Goal: Information Seeking & Learning: Compare options

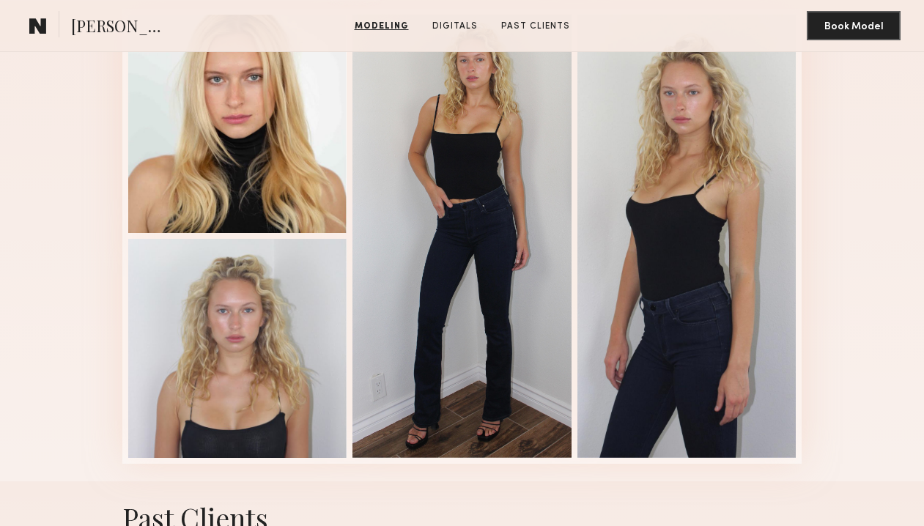
scroll to position [1434, 0]
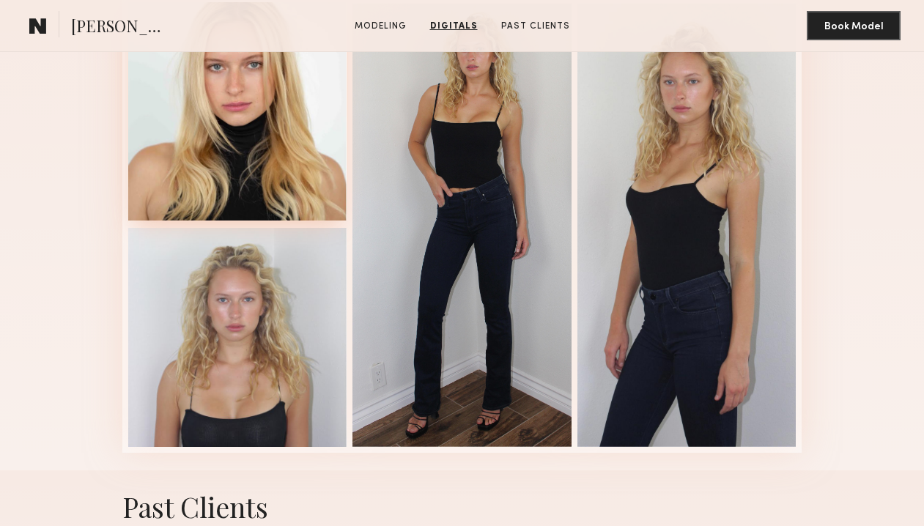
click at [288, 77] on div at bounding box center [237, 111] width 219 height 219
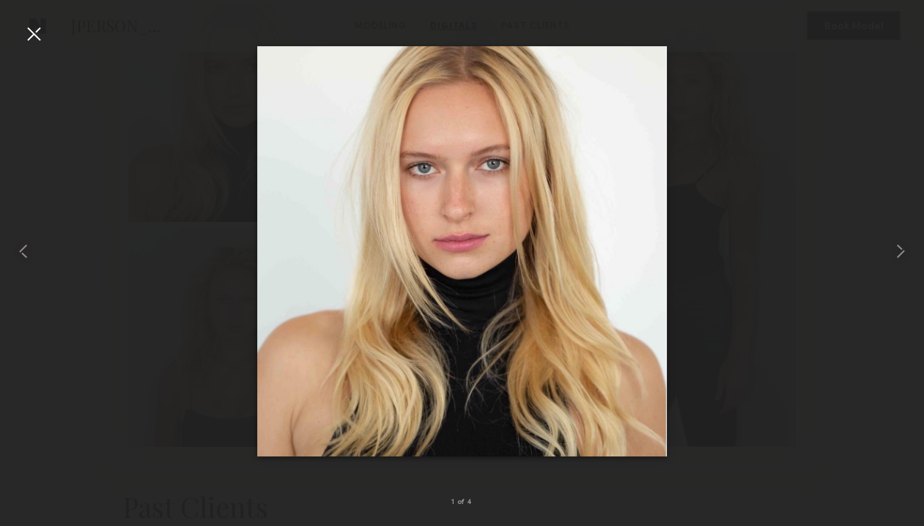
click at [28, 37] on div at bounding box center [33, 33] width 23 height 23
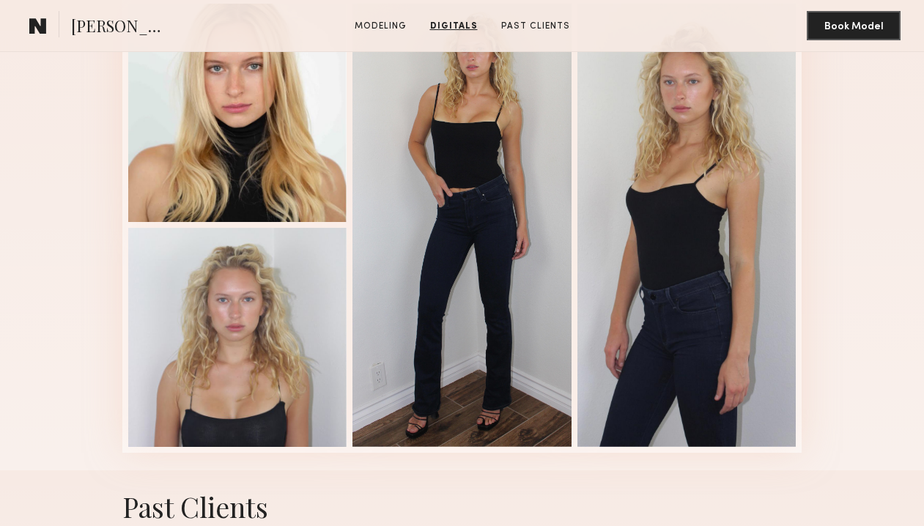
click at [33, 19] on common-icon at bounding box center [38, 25] width 18 height 19
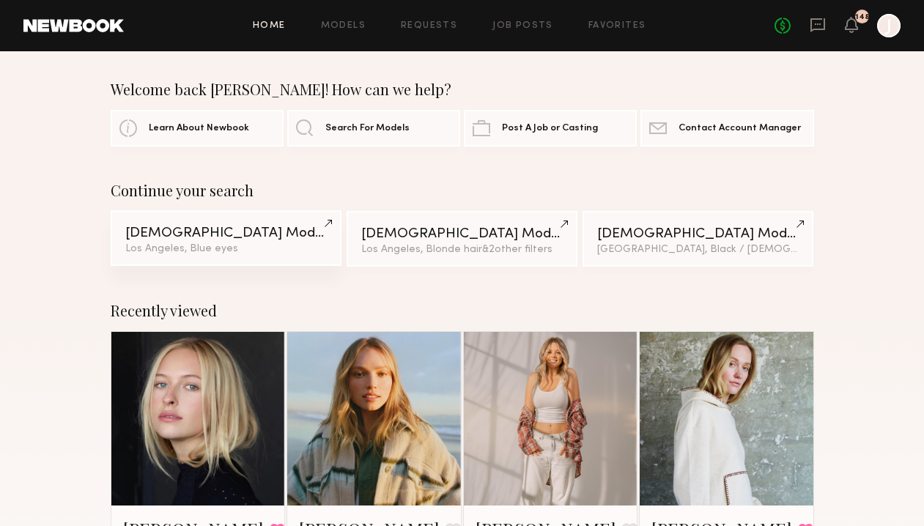
click at [293, 225] on link "Female Models Los Angeles, Blue eyes" at bounding box center [227, 238] width 232 height 56
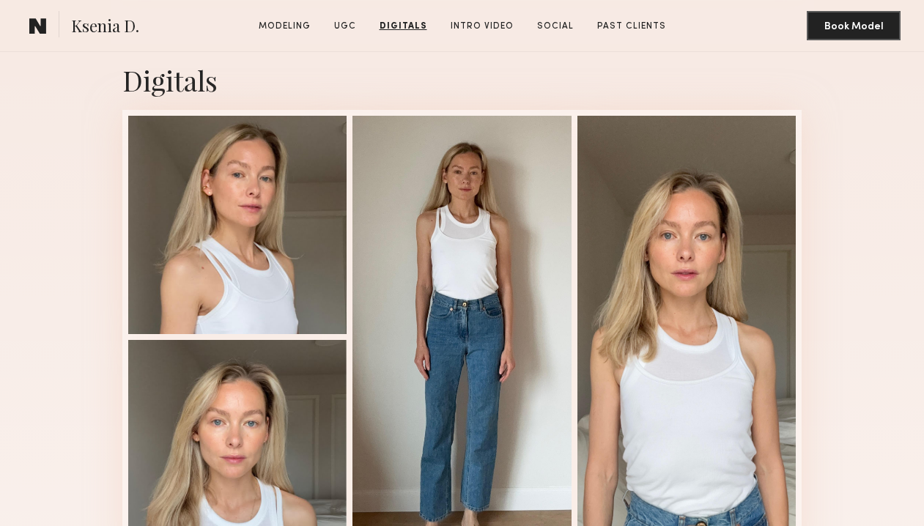
scroll to position [2378, 0]
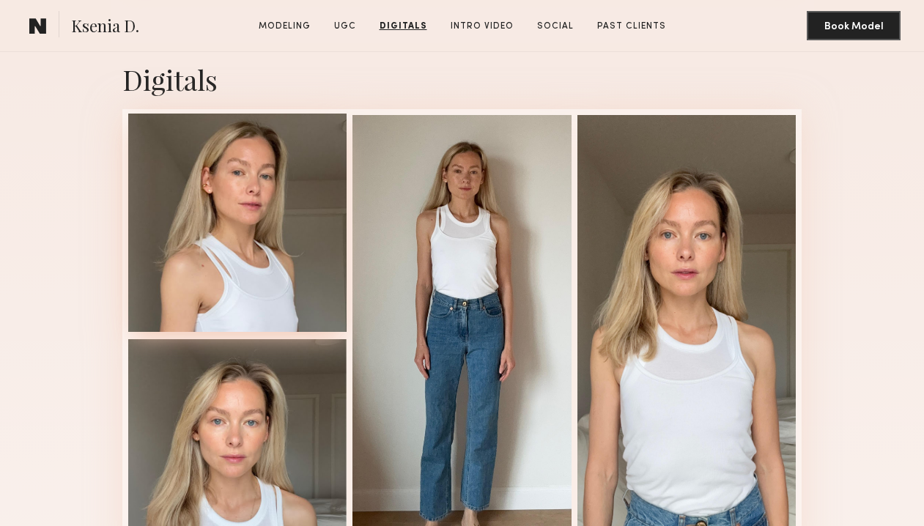
click at [221, 191] on div at bounding box center [237, 223] width 219 height 219
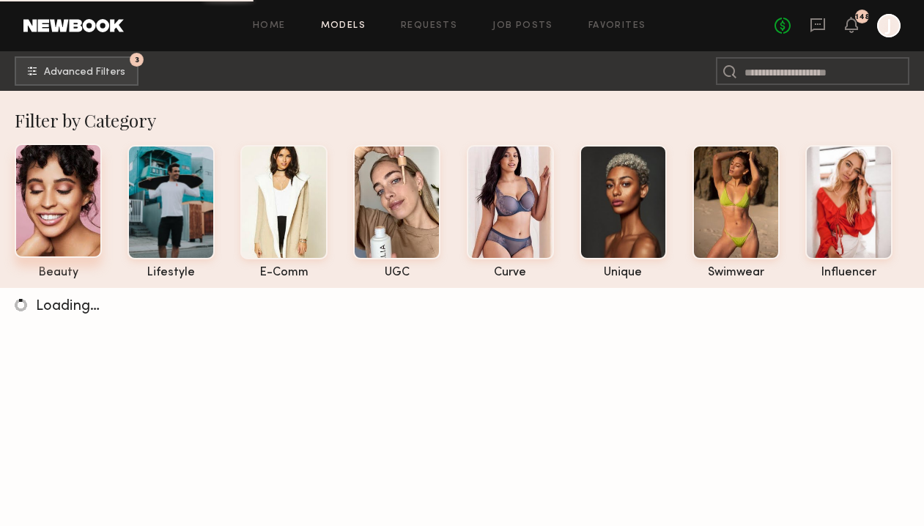
click at [23, 180] on div at bounding box center [58, 201] width 87 height 114
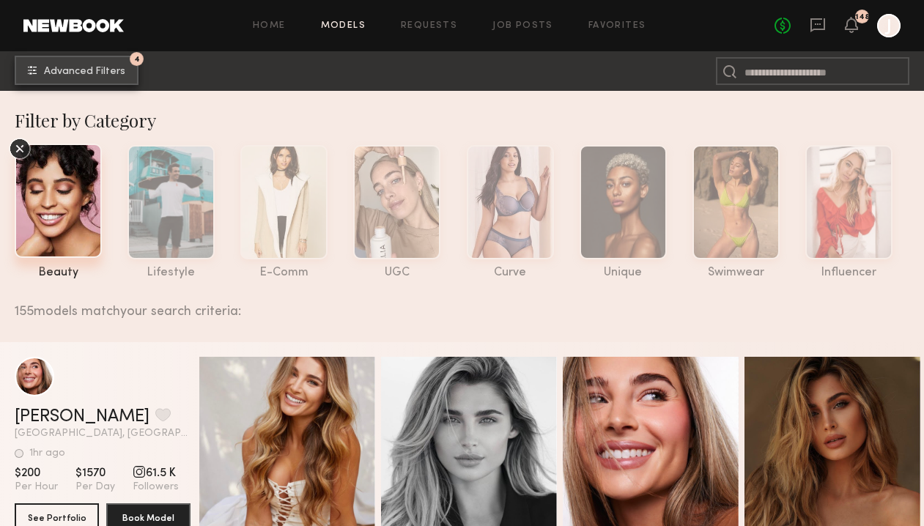
click at [89, 70] on span "Advanced Filters" at bounding box center [84, 72] width 81 height 10
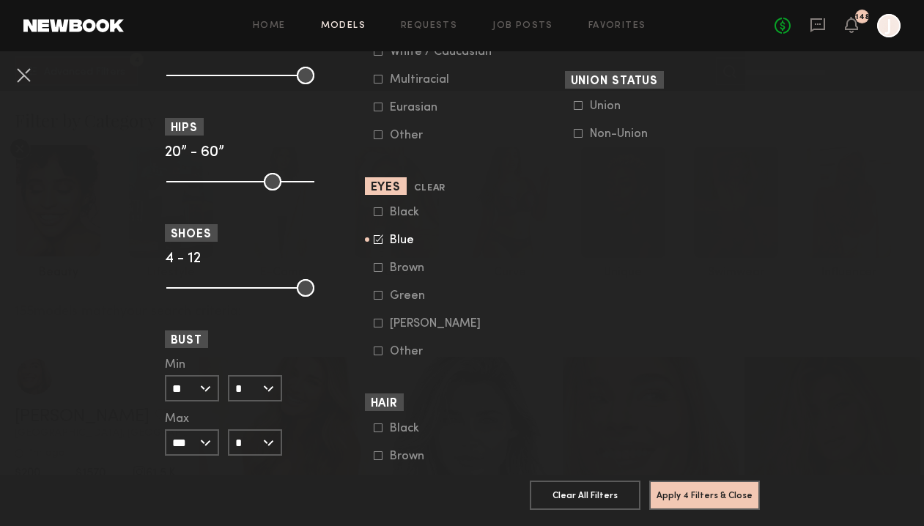
scroll to position [1160, 0]
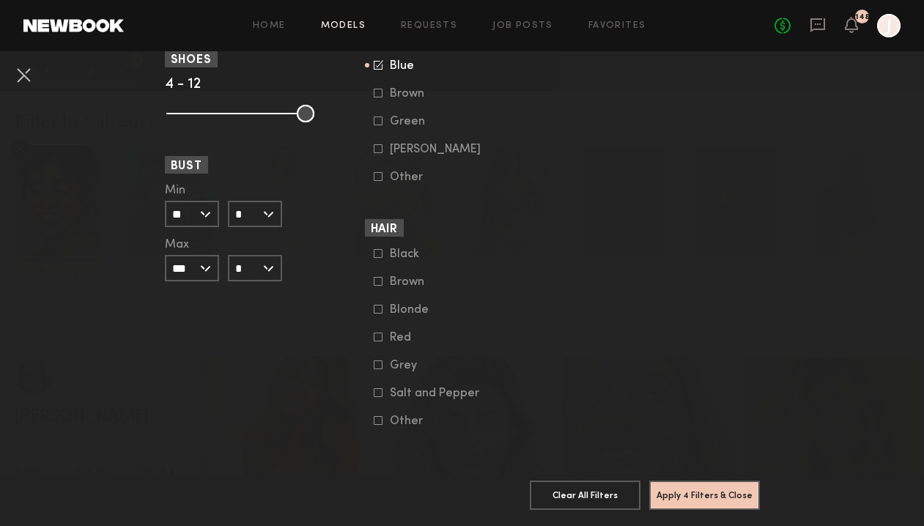
click at [377, 305] on icon at bounding box center [378, 309] width 9 height 9
click at [377, 304] on icon at bounding box center [379, 309] width 10 height 10
click at [702, 490] on button "Apply 4 Filters & Close" at bounding box center [705, 494] width 111 height 29
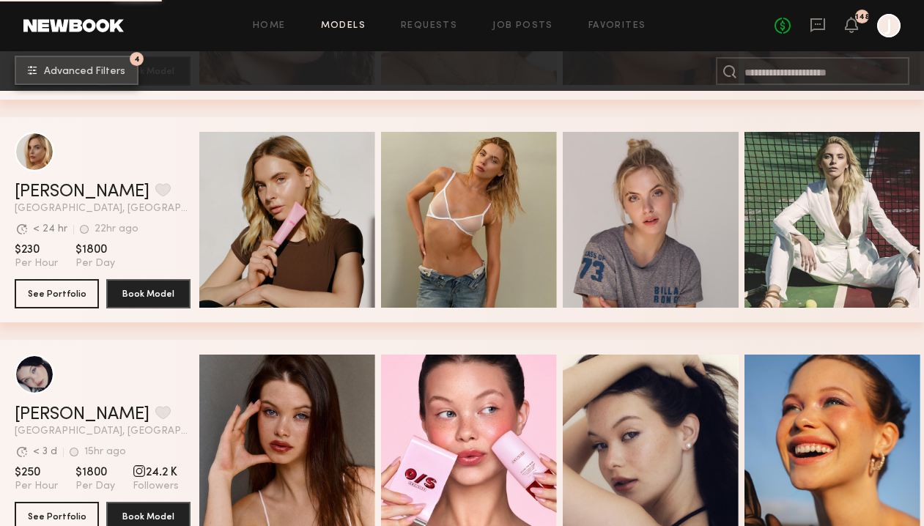
scroll to position [1784, 0]
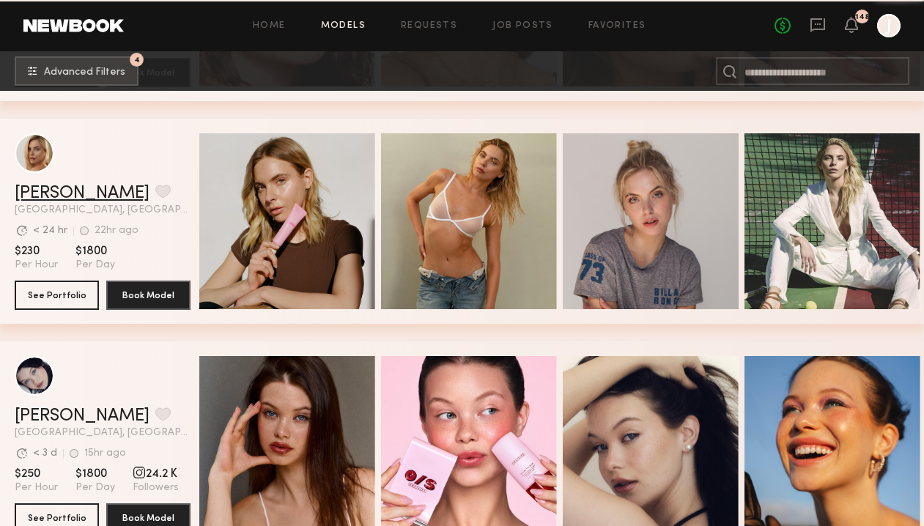
click at [63, 196] on link "Katherine N." at bounding box center [82, 194] width 135 height 18
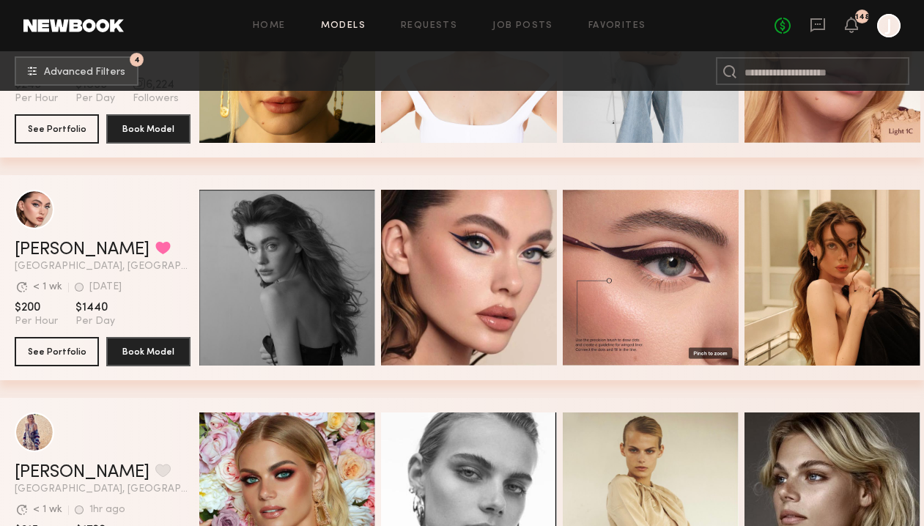
scroll to position [2656, 0]
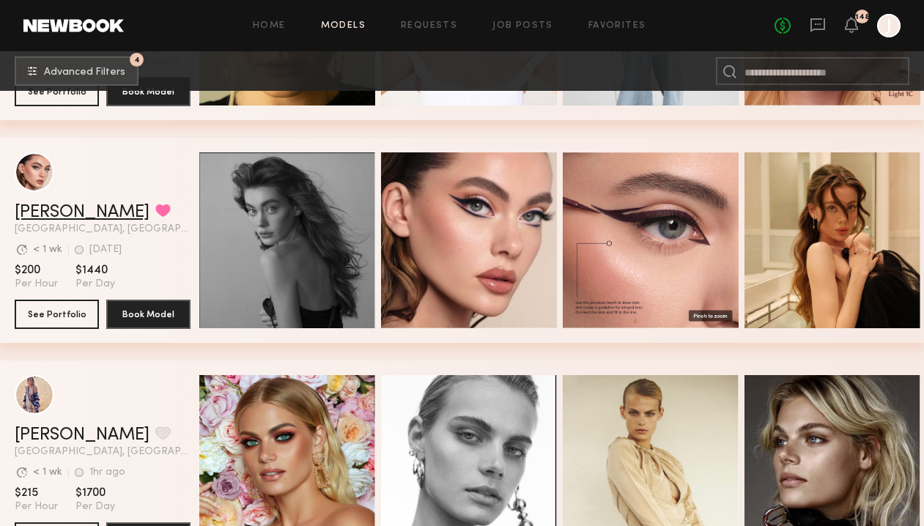
click at [61, 219] on link "Laura D." at bounding box center [82, 213] width 135 height 18
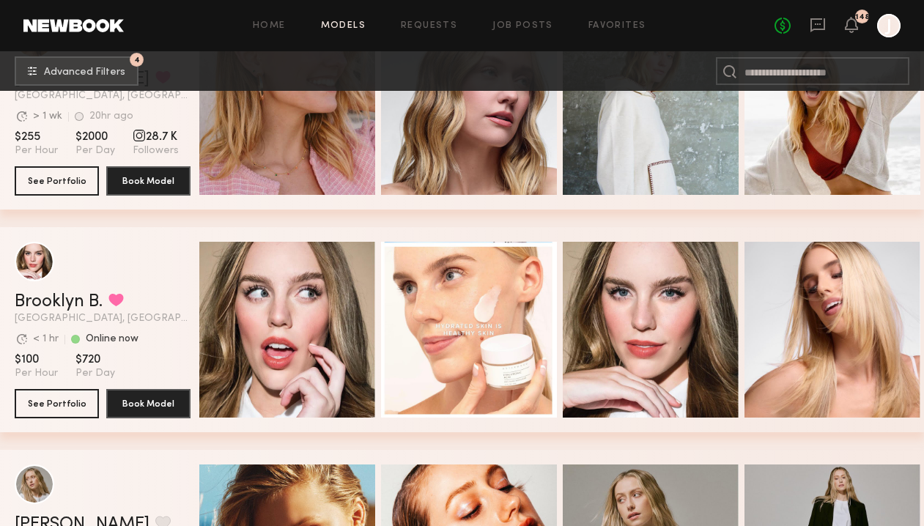
scroll to position [3234, 0]
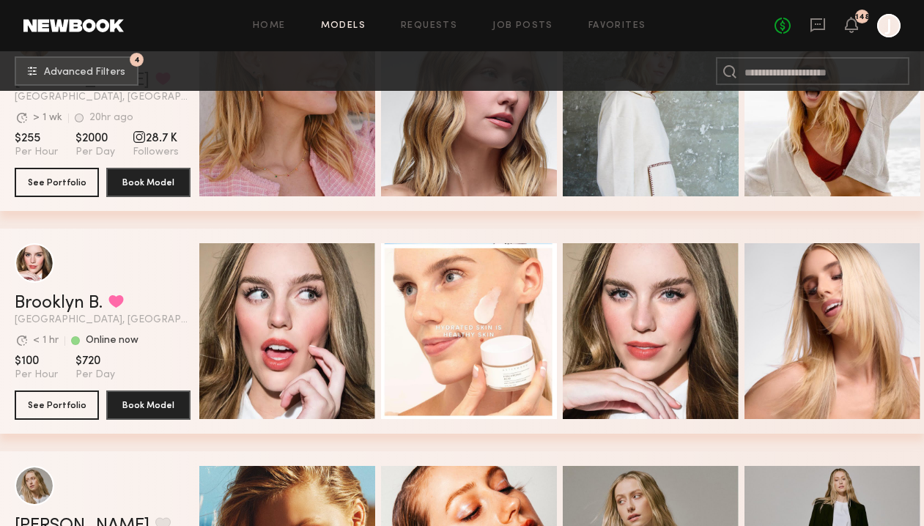
click at [48, 312] on div "Brooklyn B. Favorited Los Angeles, CA Avg. request response time < 1 hr Online …" at bounding box center [103, 310] width 176 height 31
click at [57, 307] on link "Brooklyn B." at bounding box center [59, 304] width 88 height 18
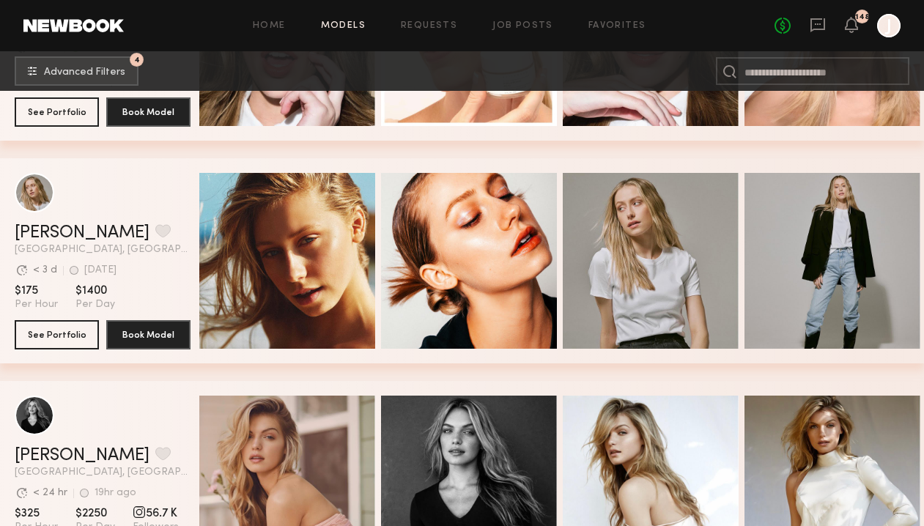
scroll to position [3528, 0]
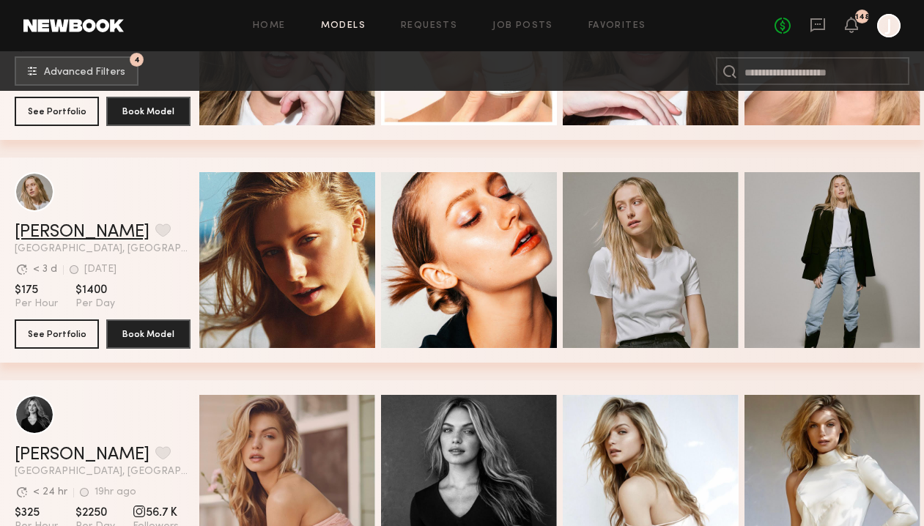
click at [82, 230] on link "Shannon B." at bounding box center [82, 233] width 135 height 18
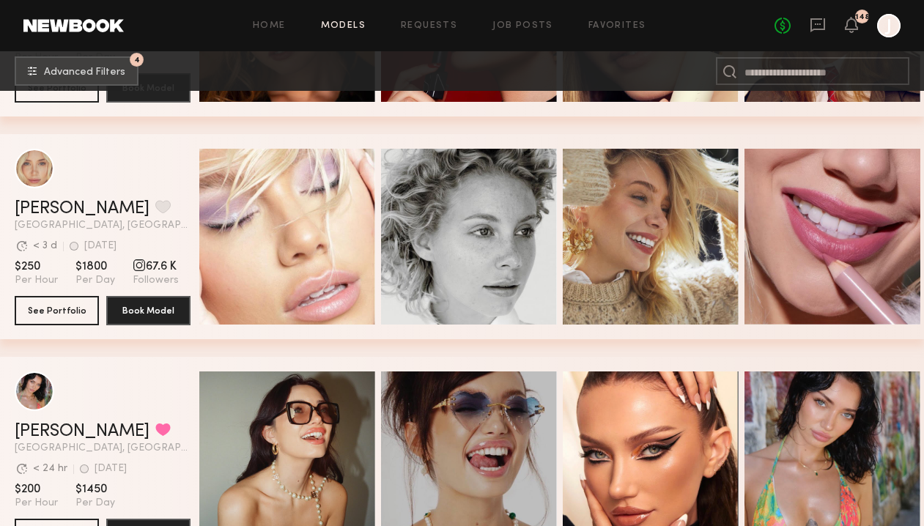
scroll to position [4227, 0]
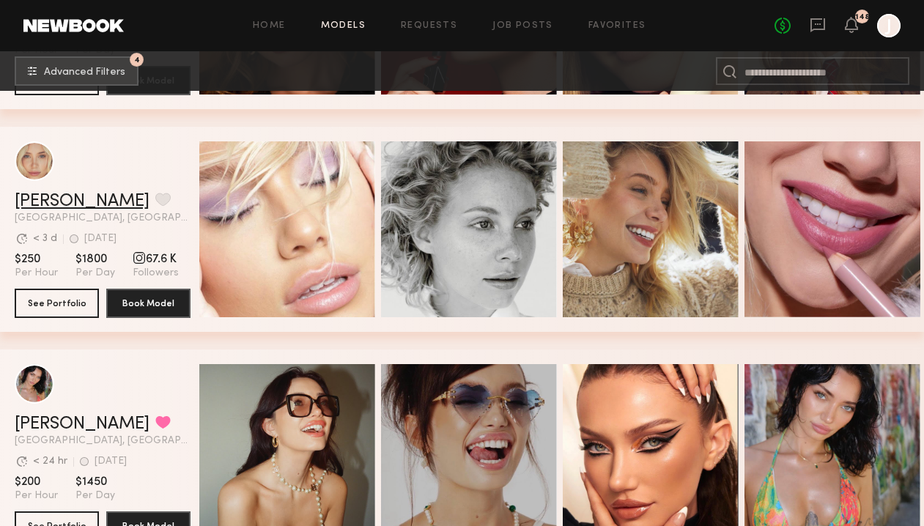
click at [52, 201] on link "[PERSON_NAME]" at bounding box center [82, 202] width 135 height 18
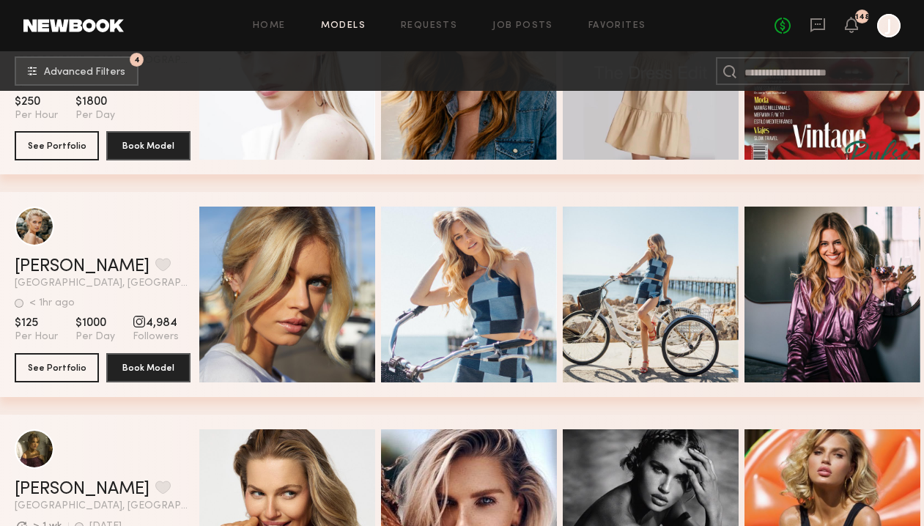
scroll to position [5094, 0]
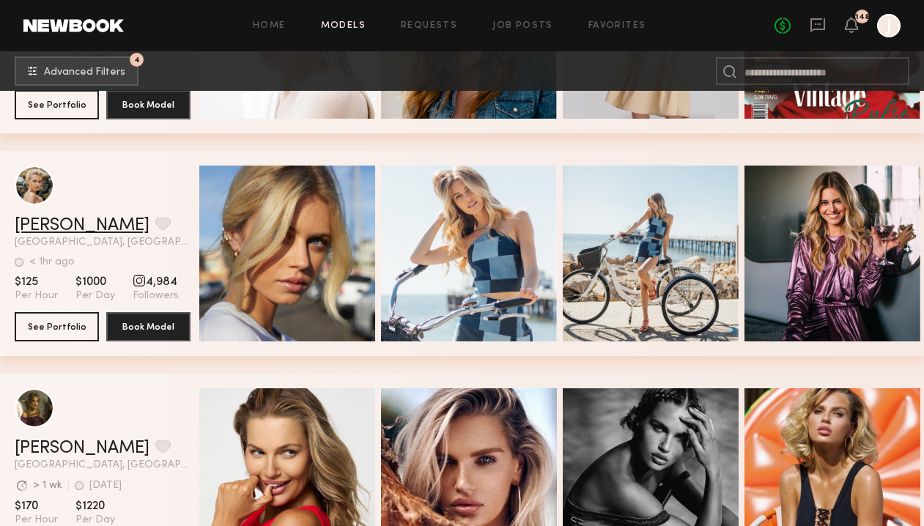
click at [46, 232] on link "Mallory A." at bounding box center [82, 226] width 135 height 18
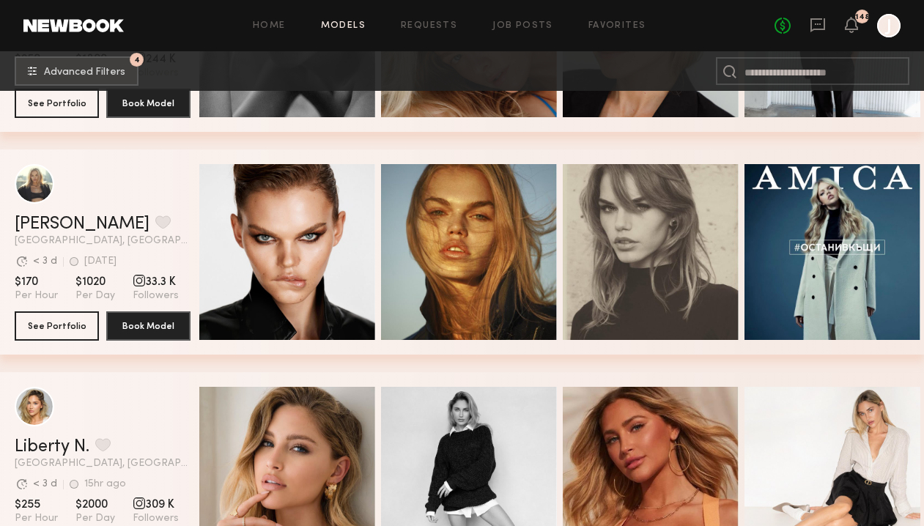
scroll to position [6214, 0]
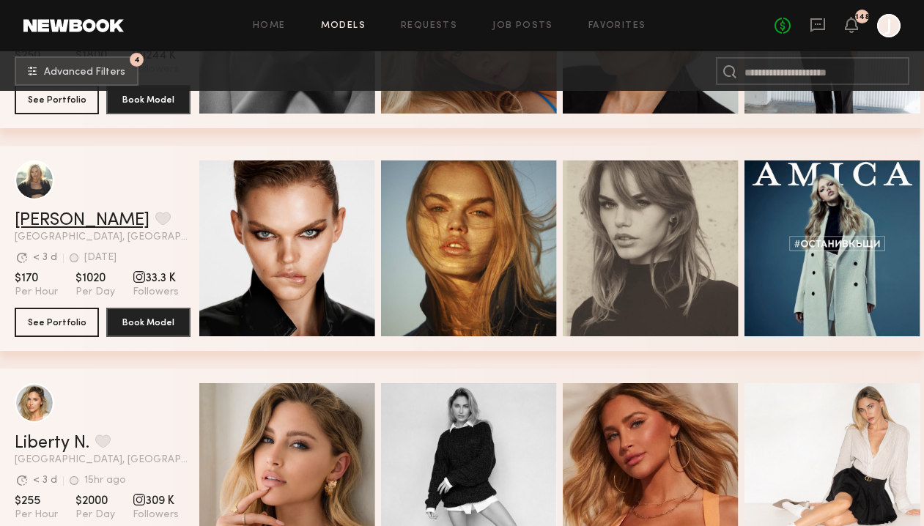
click at [48, 212] on link "Daphne L." at bounding box center [82, 221] width 135 height 18
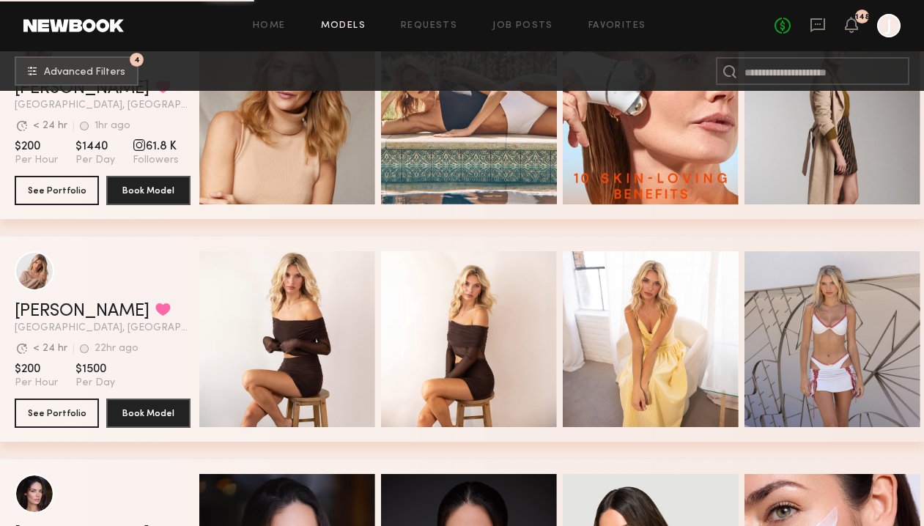
scroll to position [7462, 0]
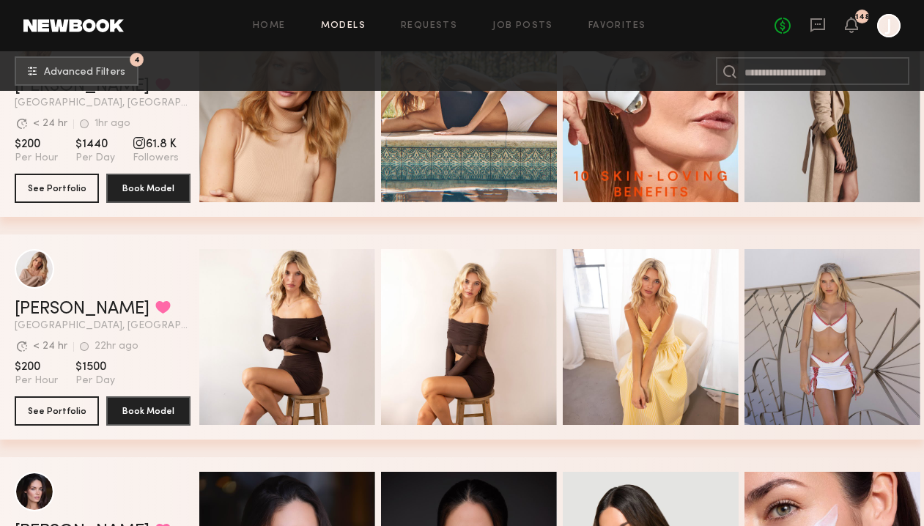
click at [54, 300] on header "Weronika R. Favorited Los Angeles, CA Avg. request response time < 24 hr 22hr a…" at bounding box center [103, 290] width 176 height 82
click at [50, 314] on link "Weronika R." at bounding box center [82, 310] width 135 height 18
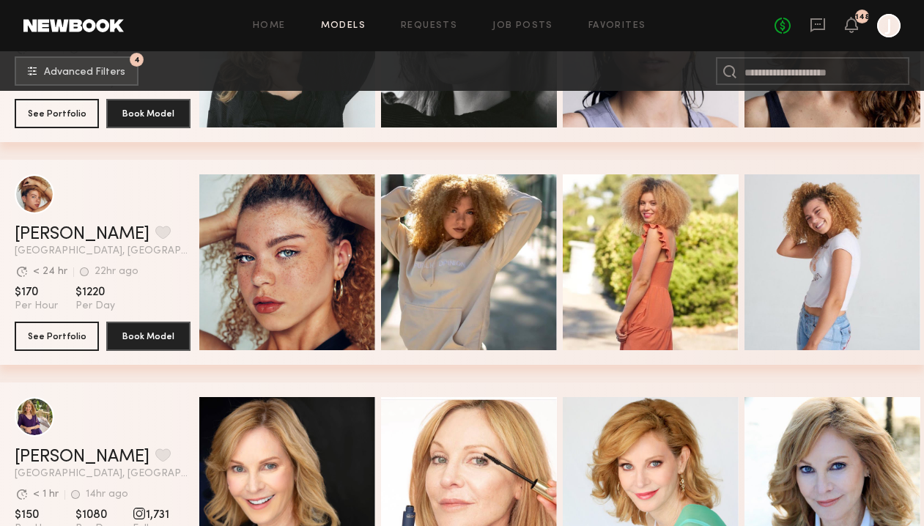
scroll to position [9096, 0]
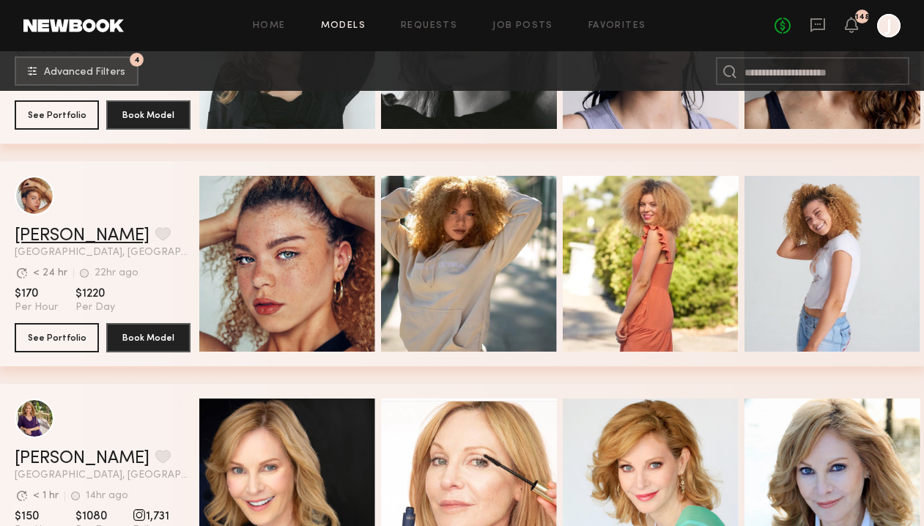
click at [67, 232] on link "Alyssa A." at bounding box center [82, 236] width 135 height 18
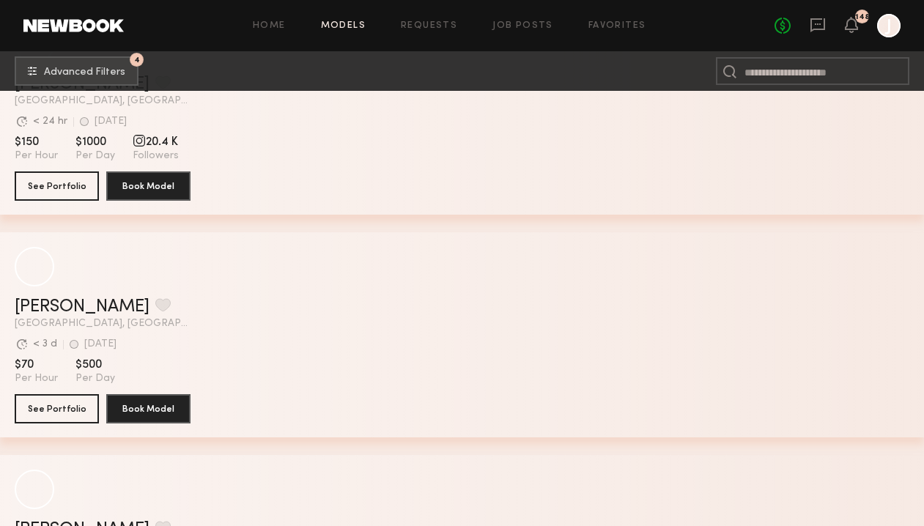
scroll to position [13035, 0]
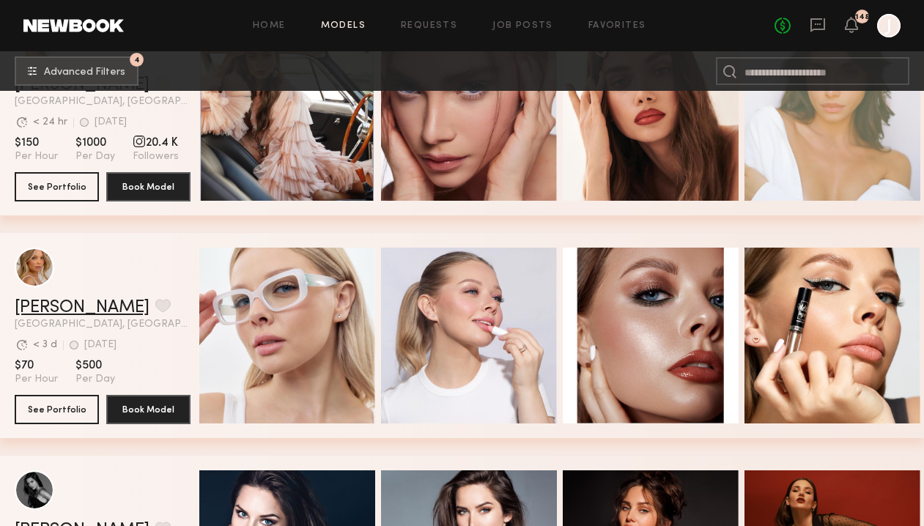
click at [60, 304] on link "Veronika V." at bounding box center [82, 308] width 135 height 18
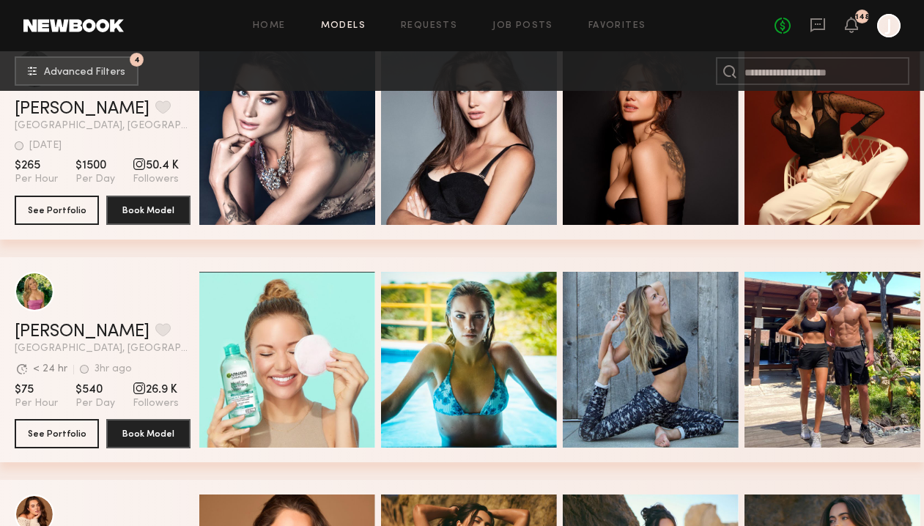
scroll to position [13463, 0]
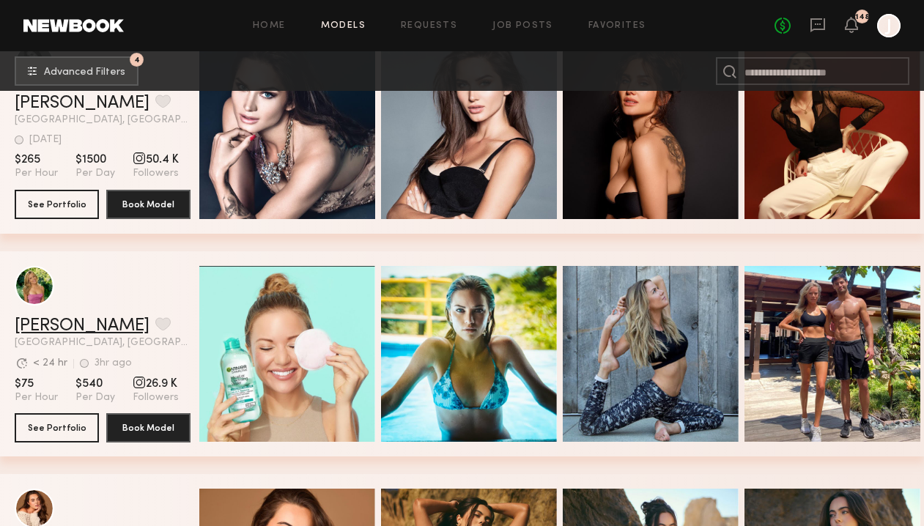
click at [90, 331] on link "Chelsea G." at bounding box center [82, 326] width 135 height 18
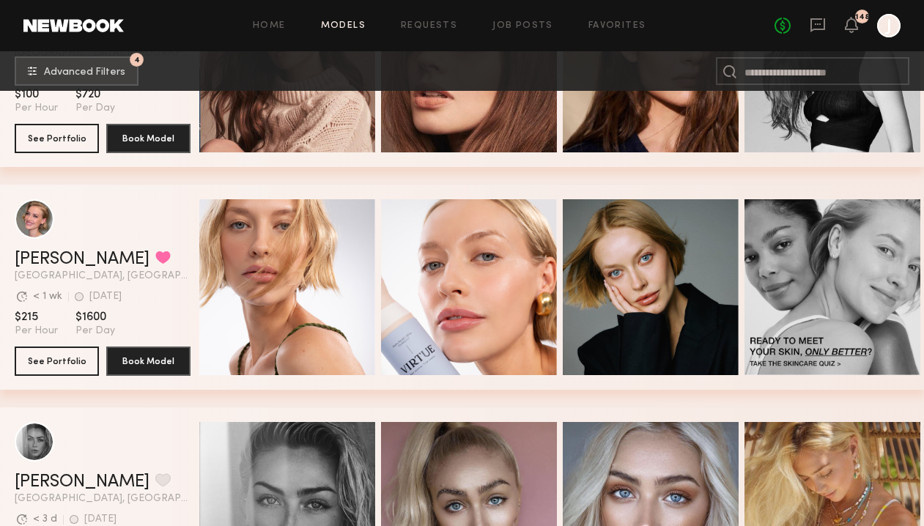
scroll to position [15091, 0]
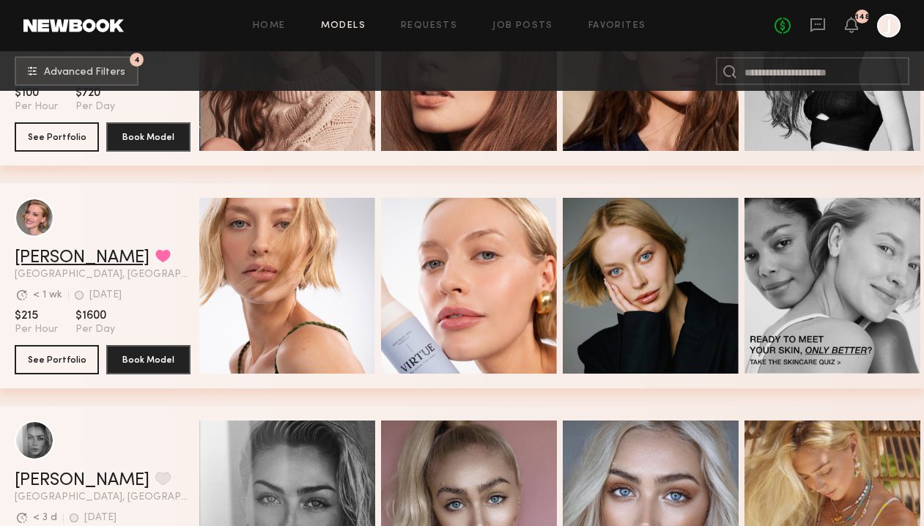
click at [70, 256] on link "Olesya R." at bounding box center [82, 258] width 135 height 18
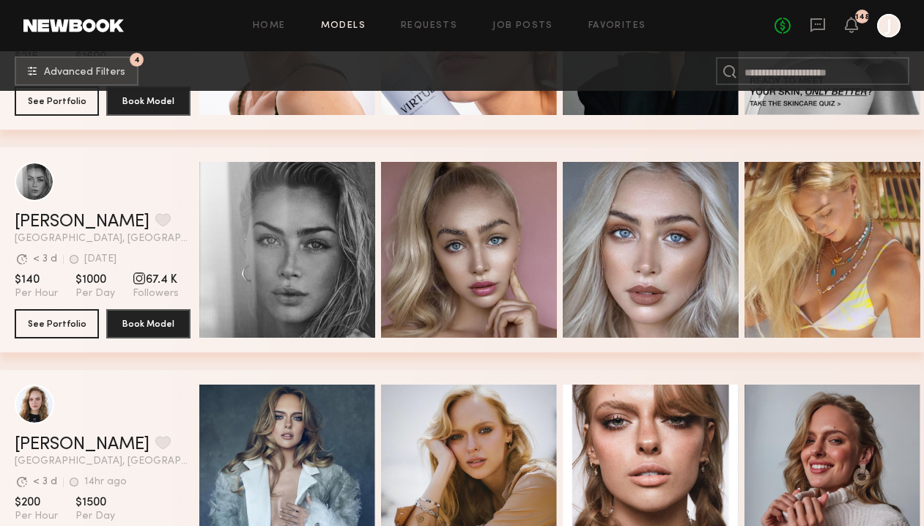
scroll to position [15351, 0]
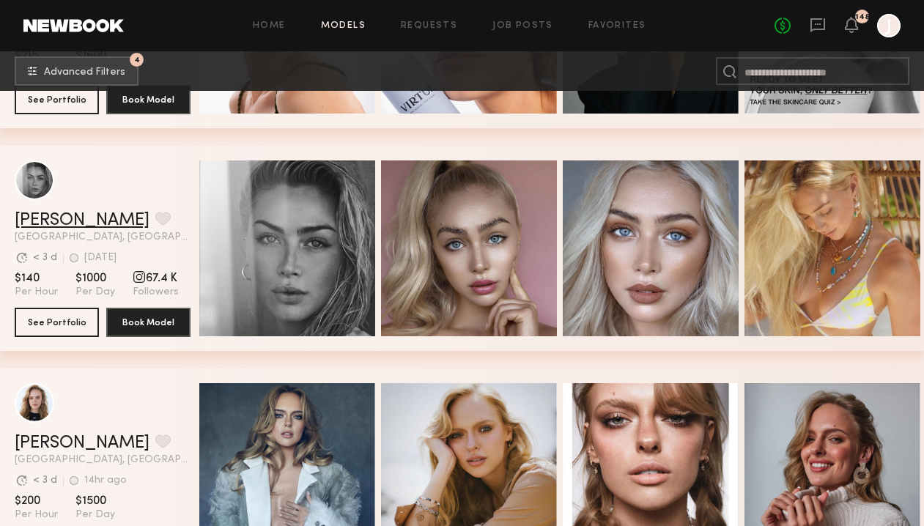
click at [56, 219] on link "Taylor G." at bounding box center [82, 221] width 135 height 18
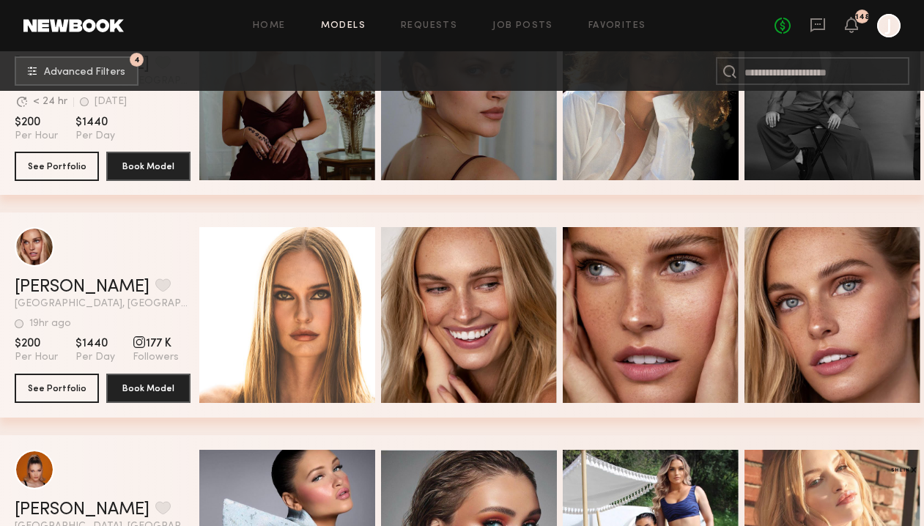
scroll to position [17289, 0]
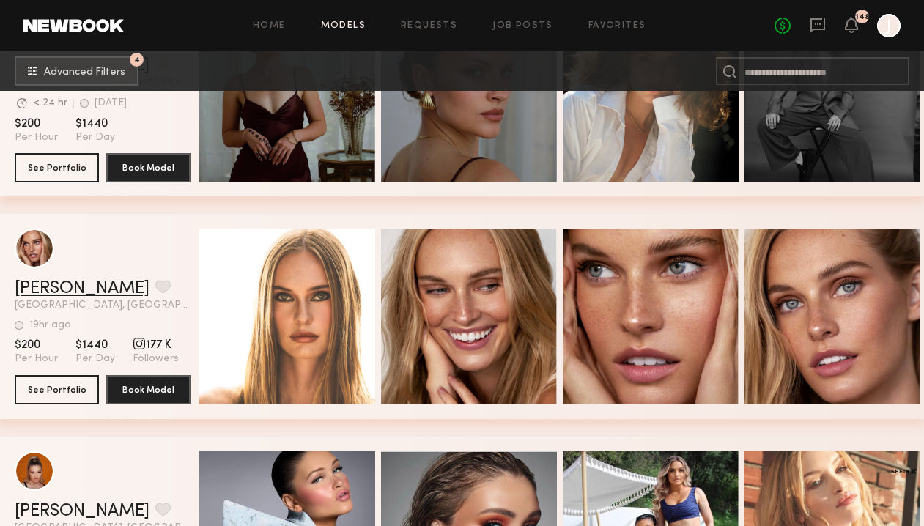
click at [48, 284] on link "Emma D." at bounding box center [82, 289] width 135 height 18
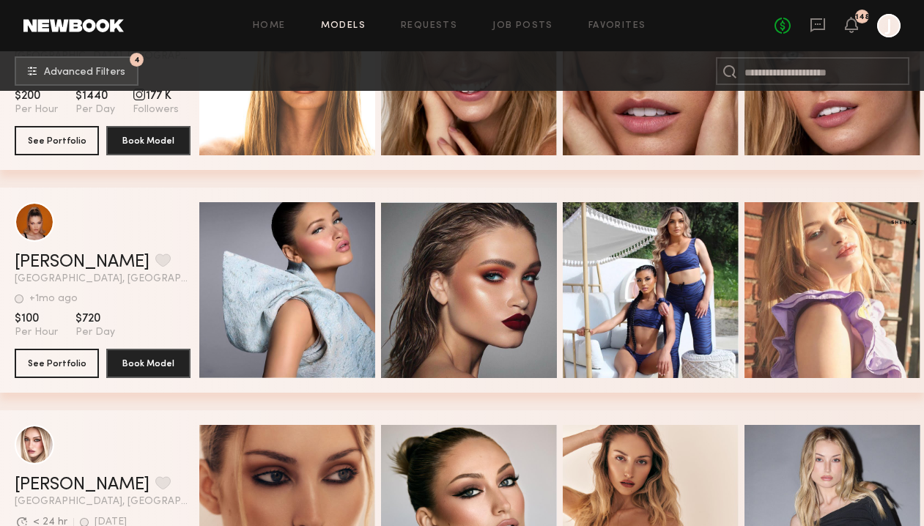
scroll to position [17861, 0]
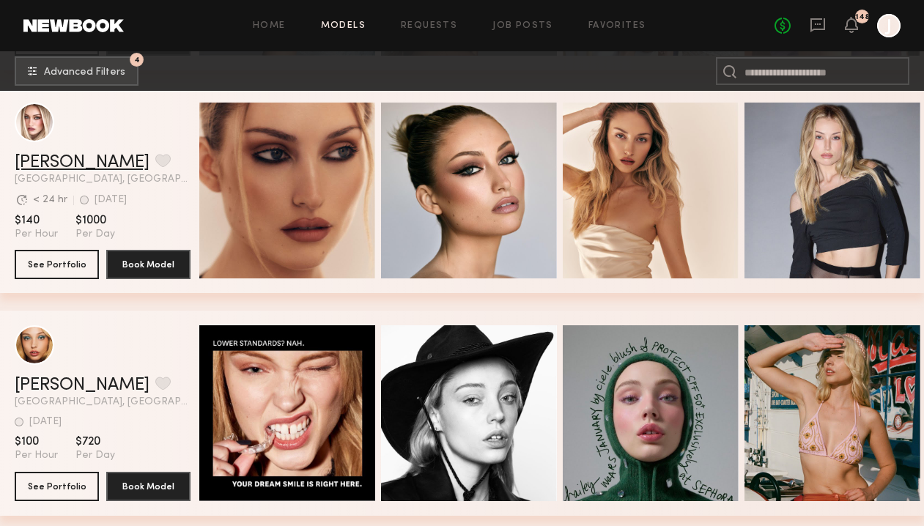
click at [60, 160] on link "Charlotte G." at bounding box center [82, 163] width 135 height 18
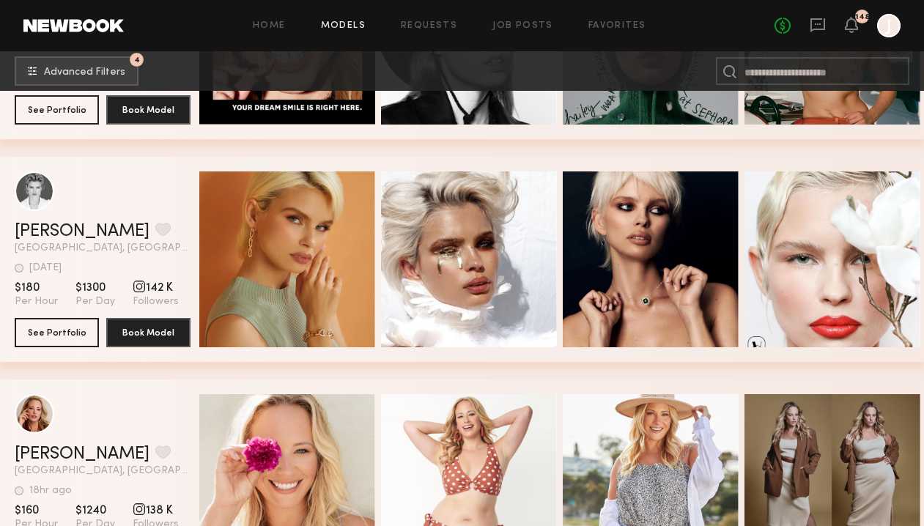
scroll to position [18242, 0]
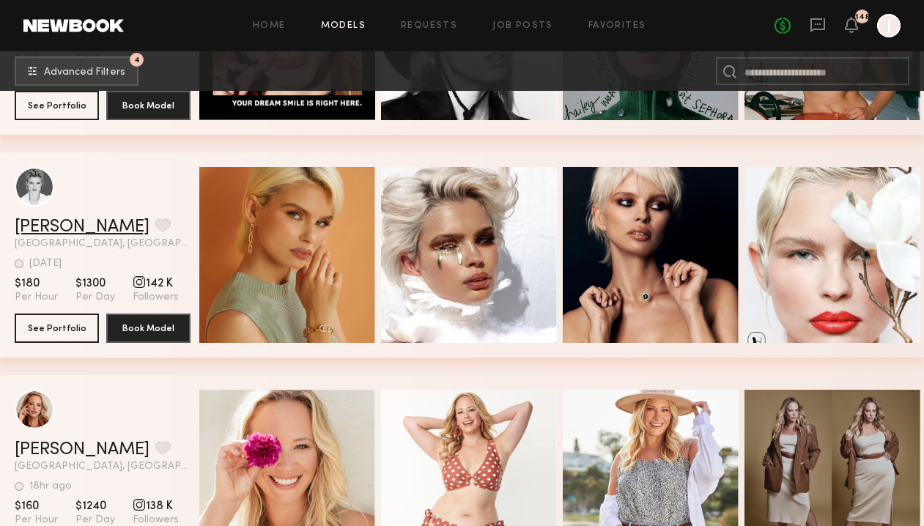
click at [46, 229] on link "Julia L." at bounding box center [82, 227] width 135 height 18
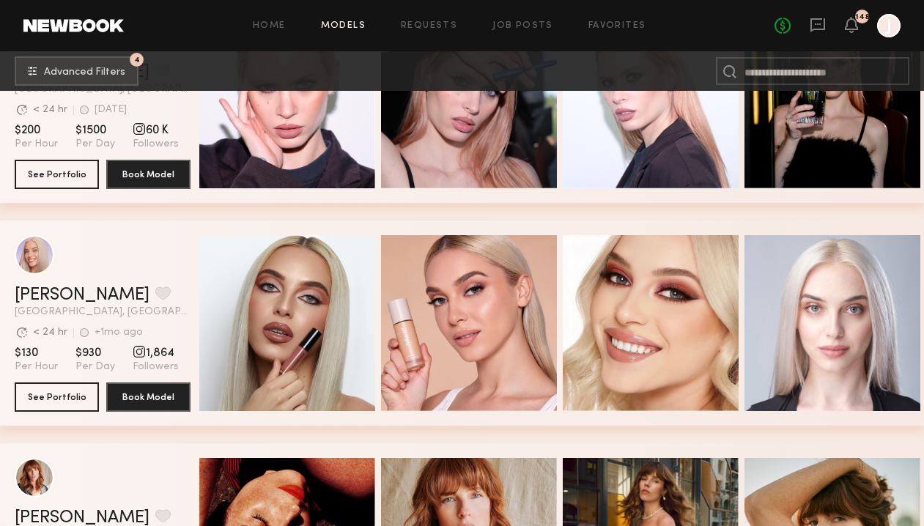
scroll to position [19512, 0]
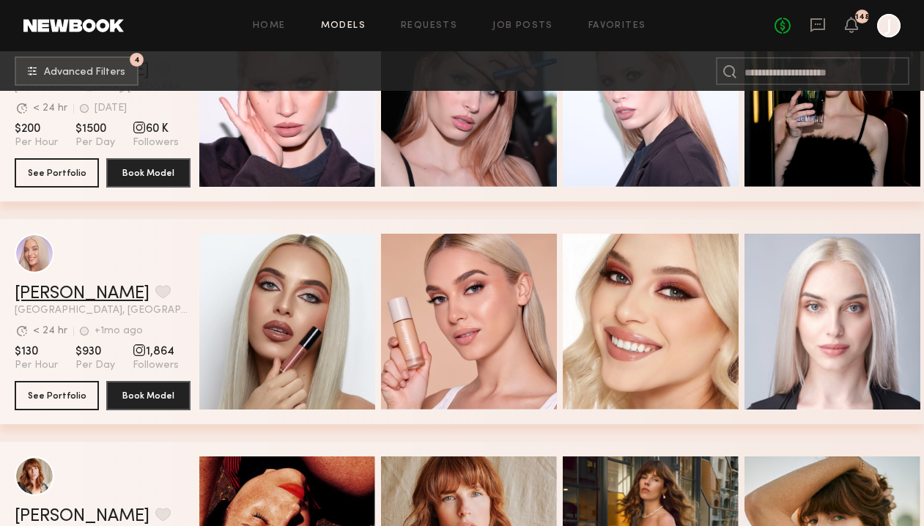
click at [23, 289] on link "Sofia M." at bounding box center [82, 294] width 135 height 18
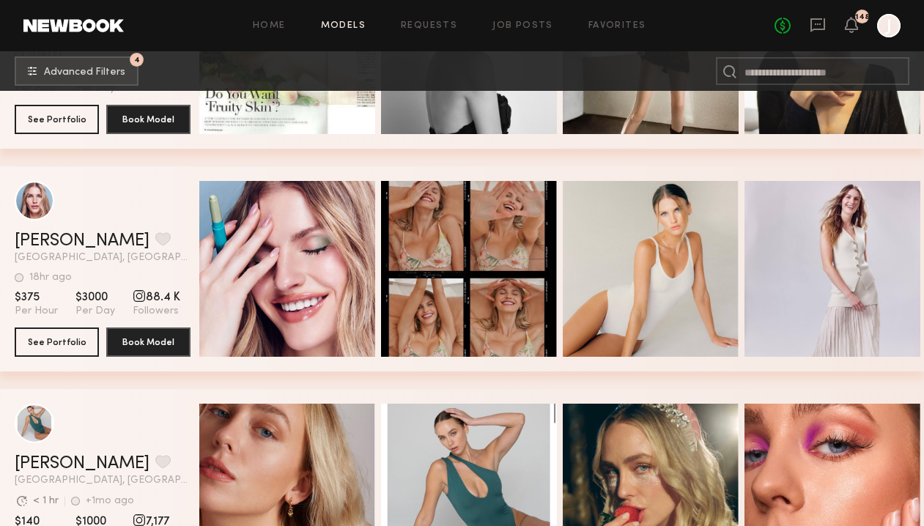
scroll to position [21125, 0]
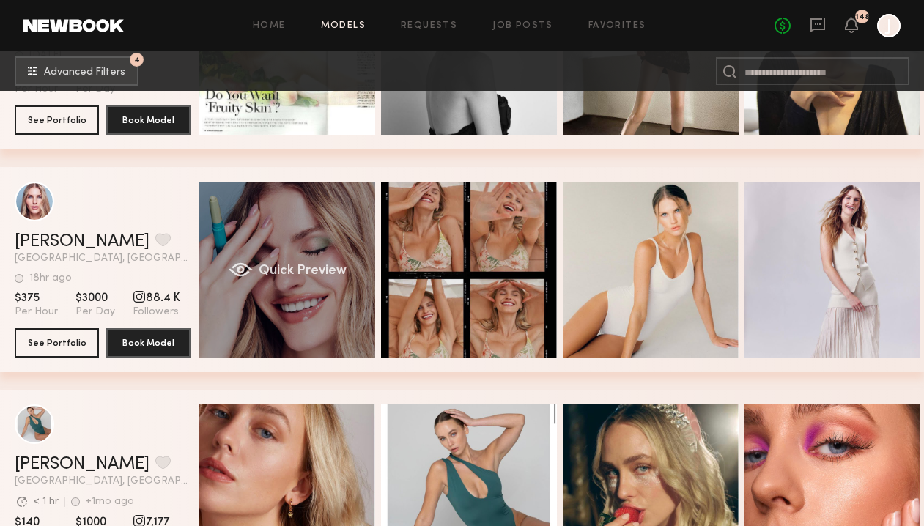
click at [258, 257] on div "Quick Preview" at bounding box center [287, 270] width 176 height 176
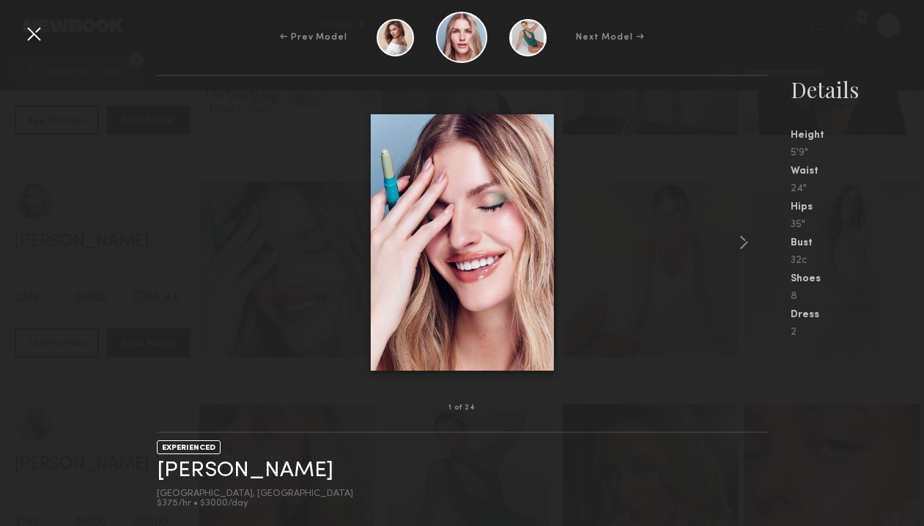
click at [29, 28] on div at bounding box center [33, 33] width 23 height 23
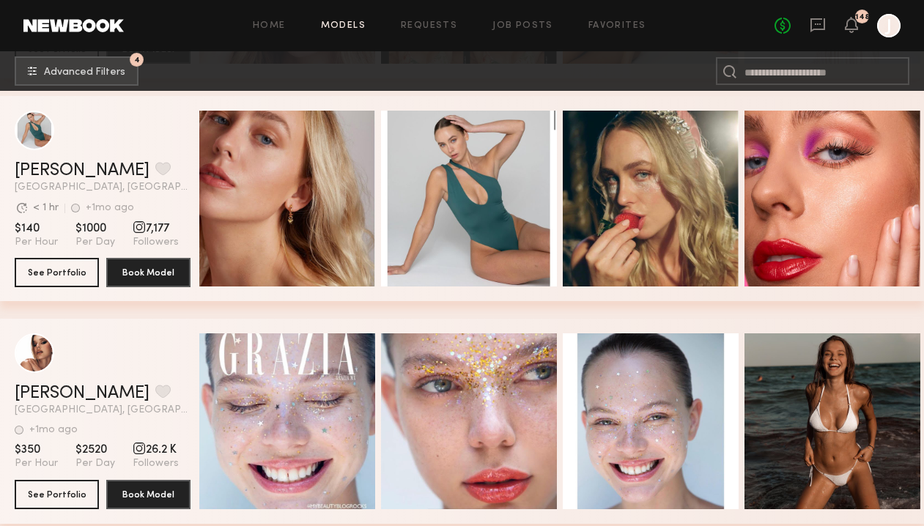
scroll to position [21416, 0]
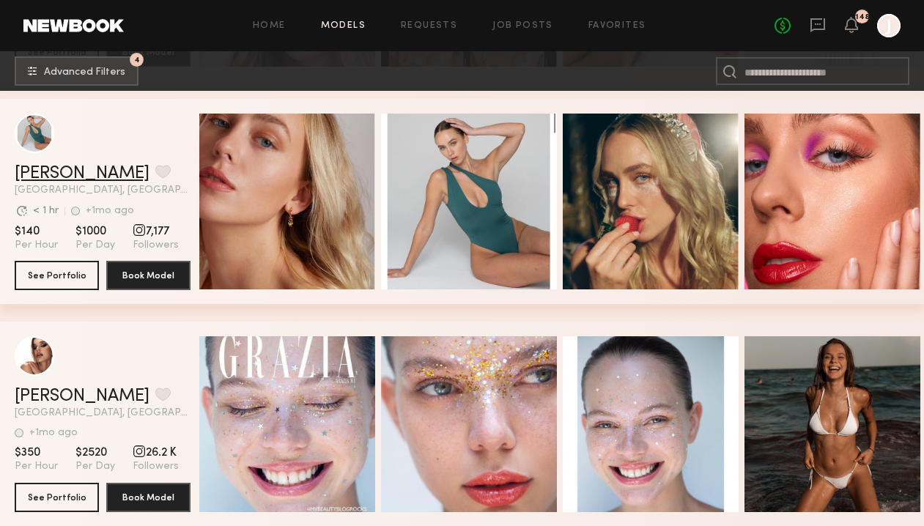
click at [78, 171] on link "Leanne F." at bounding box center [82, 174] width 135 height 18
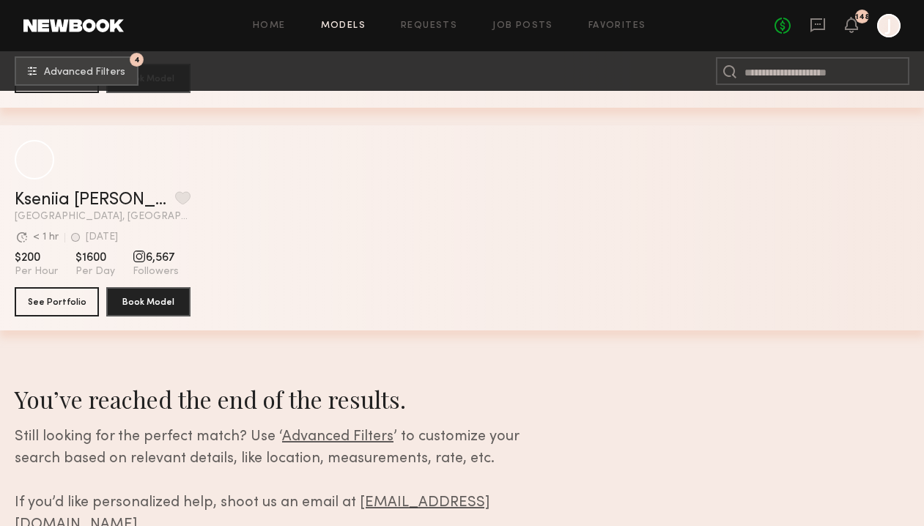
scroll to position [34544, 0]
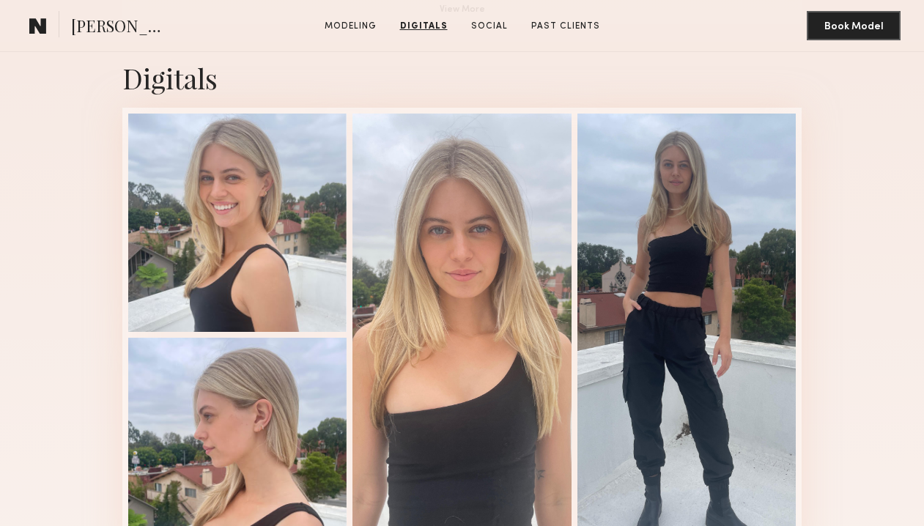
scroll to position [1319, 0]
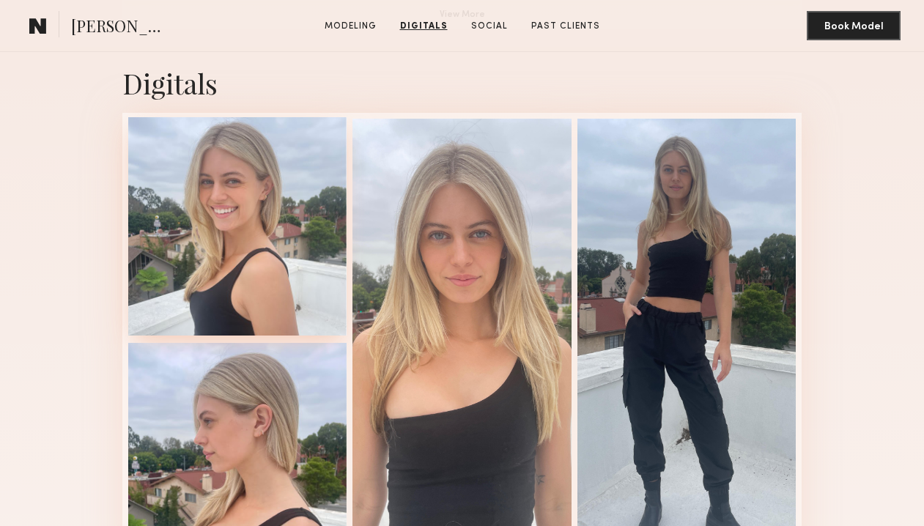
click at [206, 216] on div at bounding box center [237, 226] width 219 height 219
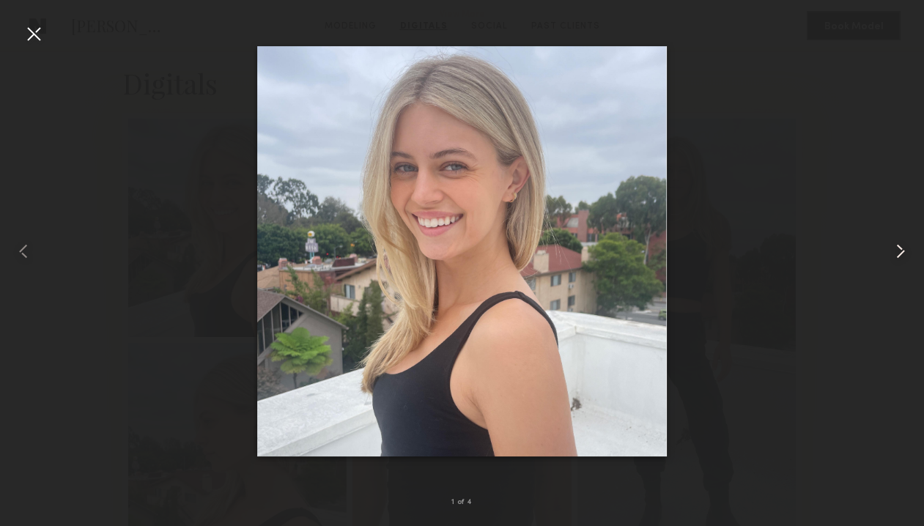
click at [900, 254] on common-icon at bounding box center [900, 251] width 23 height 23
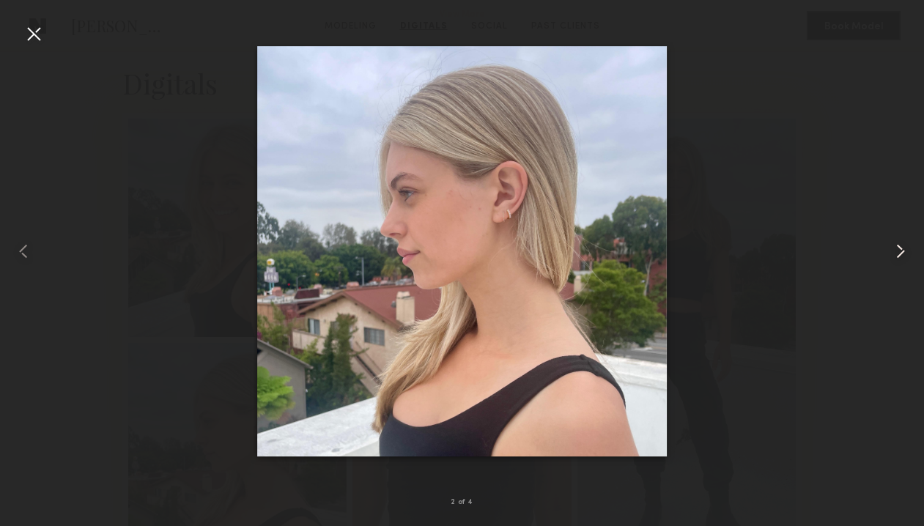
click at [900, 254] on common-icon at bounding box center [900, 251] width 23 height 23
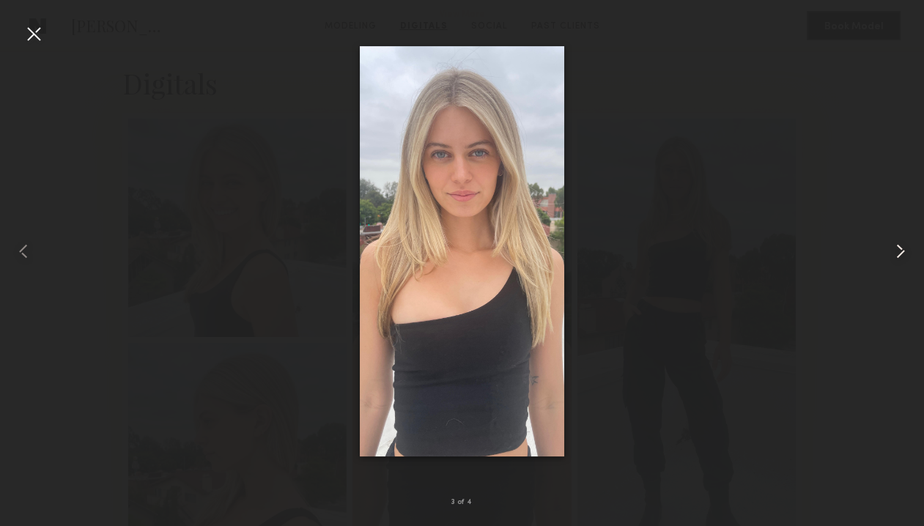
click at [900, 254] on common-icon at bounding box center [900, 251] width 23 height 23
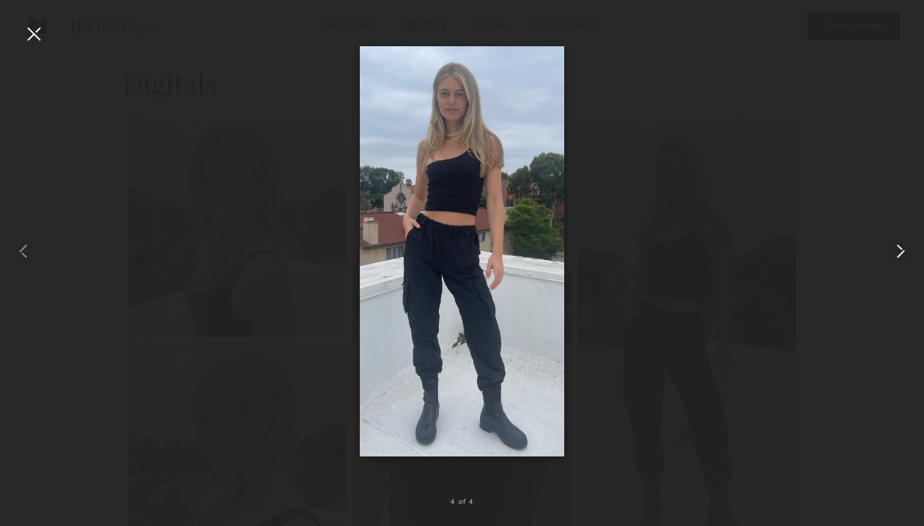
click at [900, 254] on common-icon at bounding box center [900, 251] width 23 height 23
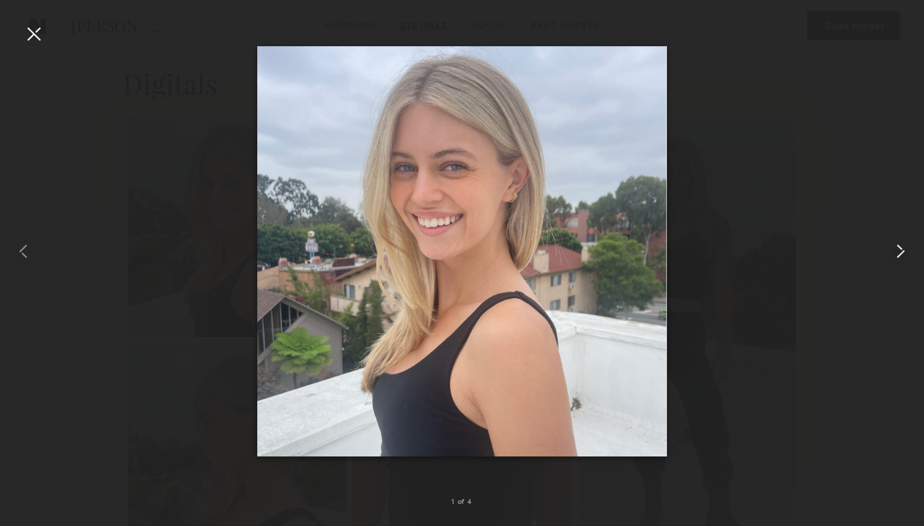
click at [900, 254] on common-icon at bounding box center [900, 251] width 23 height 23
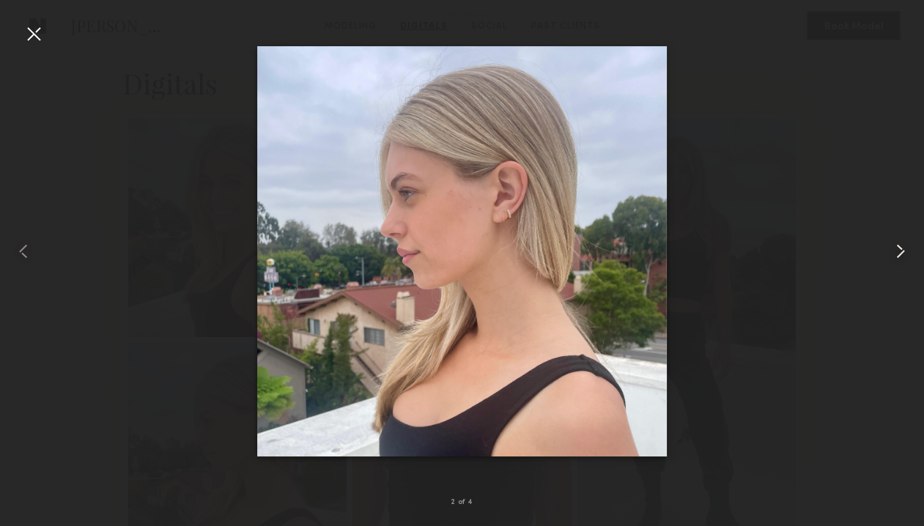
click at [900, 254] on common-icon at bounding box center [900, 251] width 23 height 23
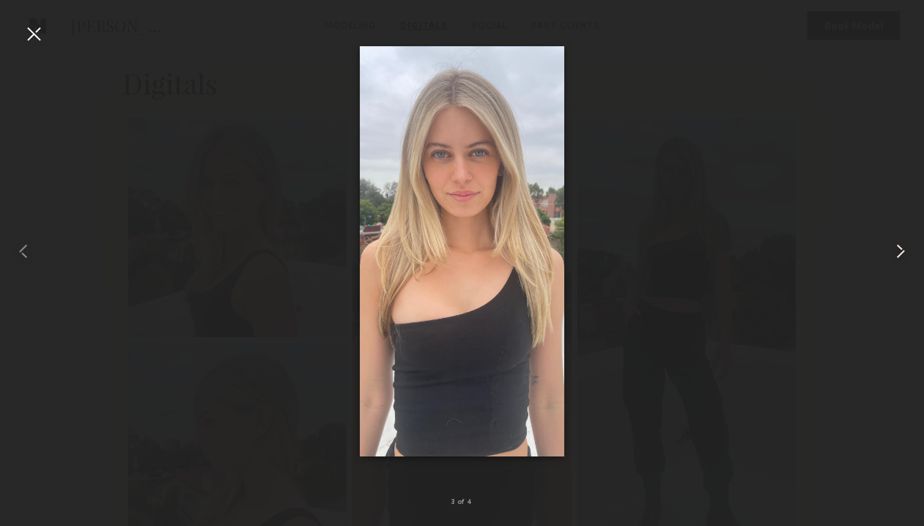
click at [899, 255] on common-icon at bounding box center [900, 251] width 23 height 23
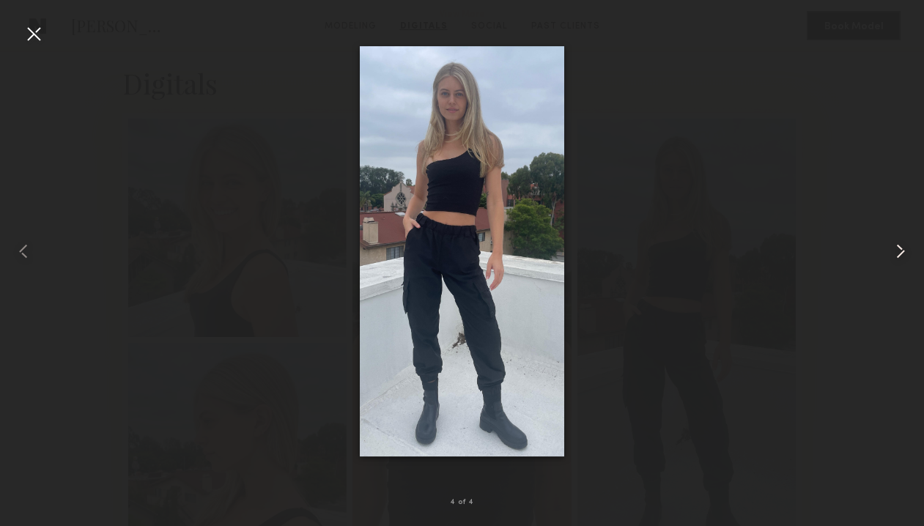
click at [899, 255] on common-icon at bounding box center [900, 251] width 23 height 23
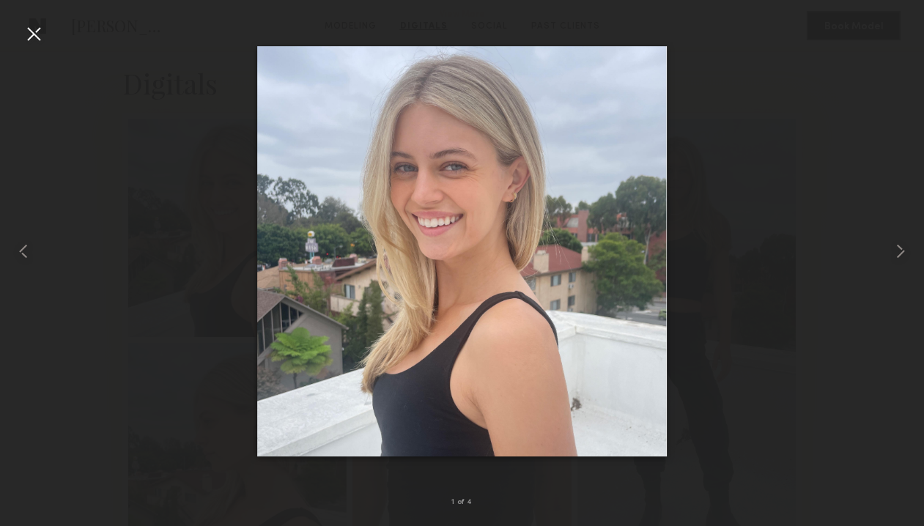
click at [37, 29] on div at bounding box center [33, 33] width 23 height 23
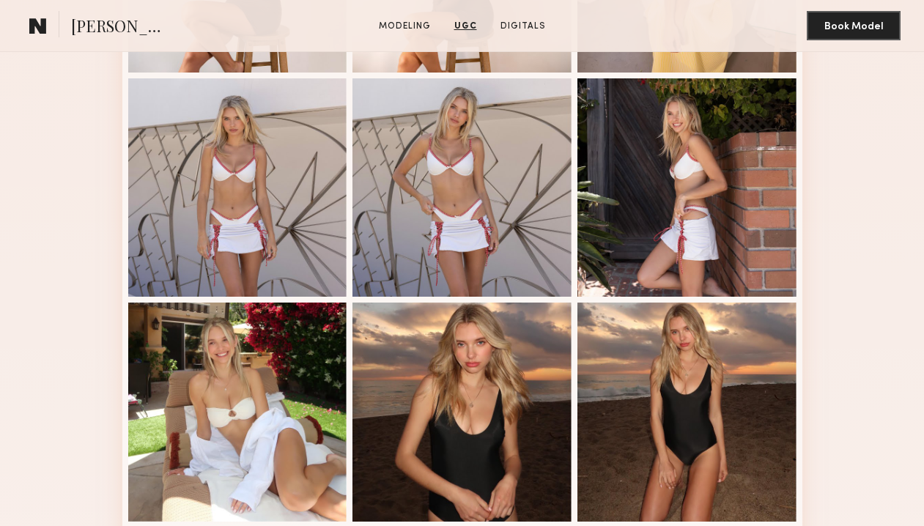
scroll to position [482, 0]
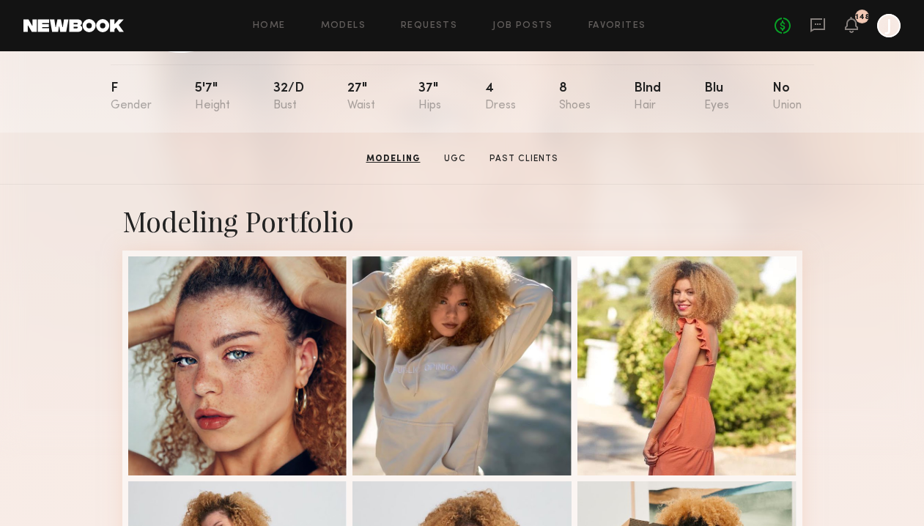
scroll to position [152, 0]
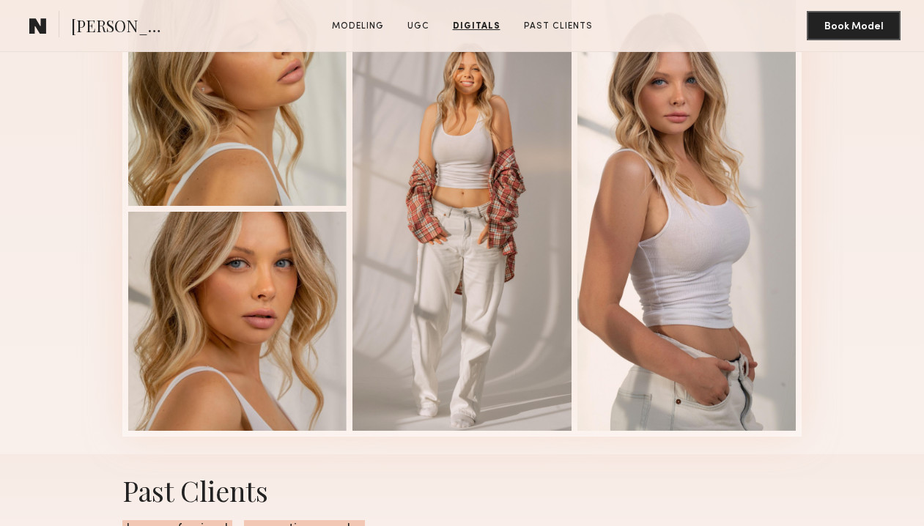
scroll to position [1836, 0]
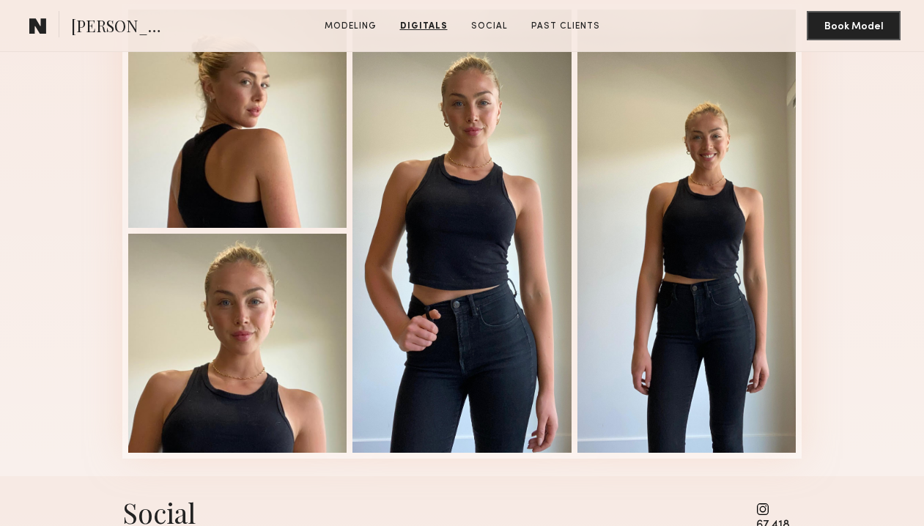
scroll to position [1420, 0]
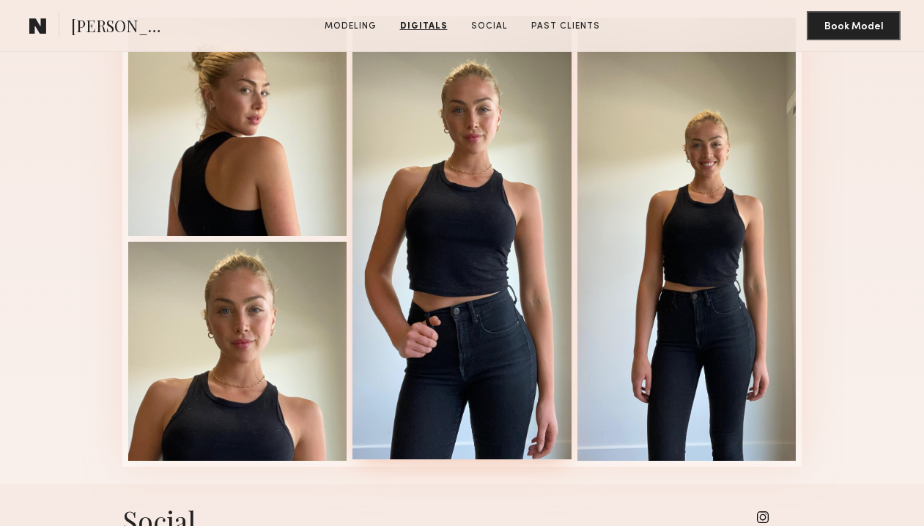
click at [434, 205] on div at bounding box center [462, 238] width 219 height 444
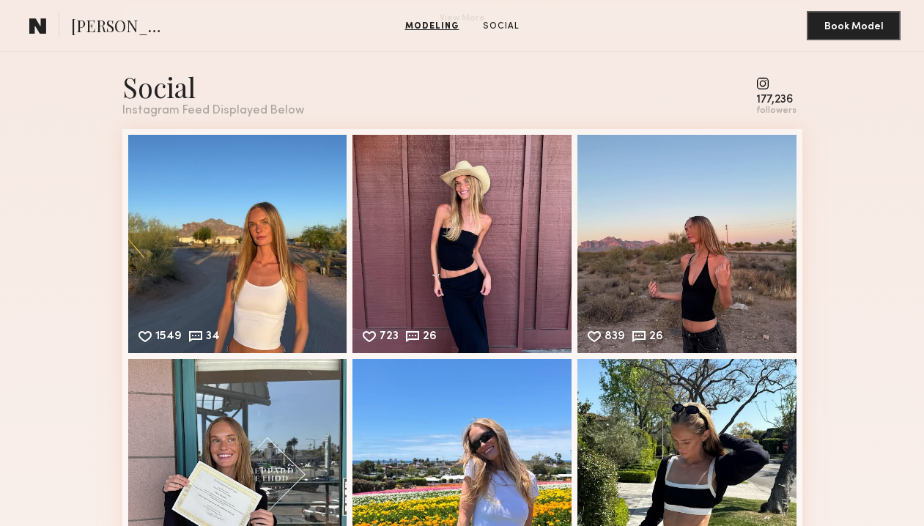
scroll to position [1319, 0]
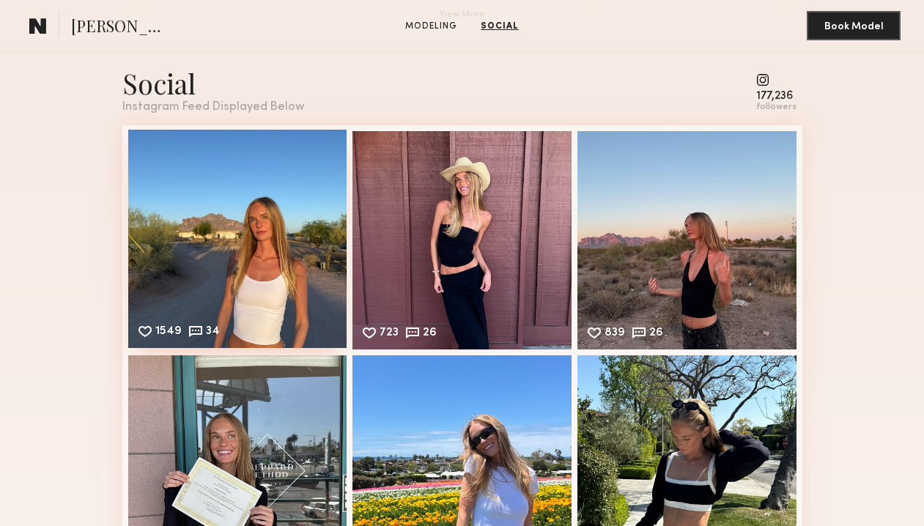
click at [274, 166] on div "1549 34 Likes & comments displayed to show model’s engagement" at bounding box center [237, 239] width 219 height 219
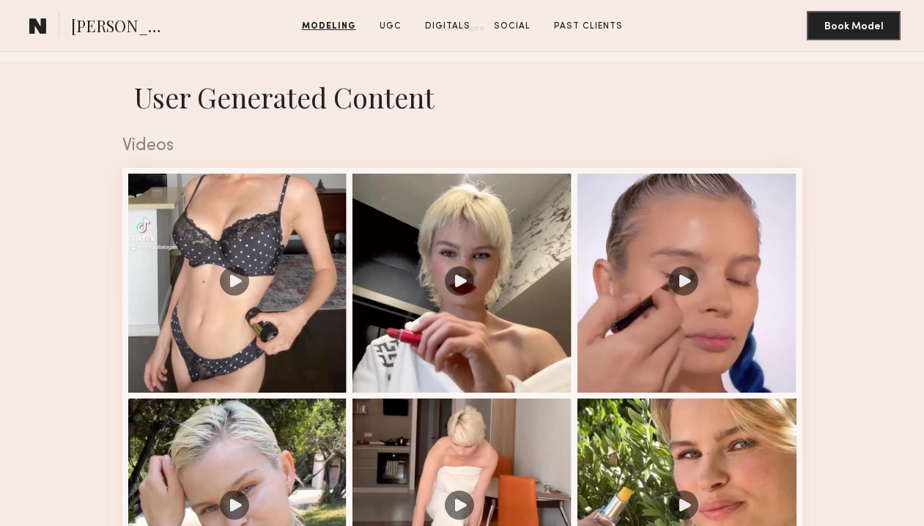
scroll to position [1322, 0]
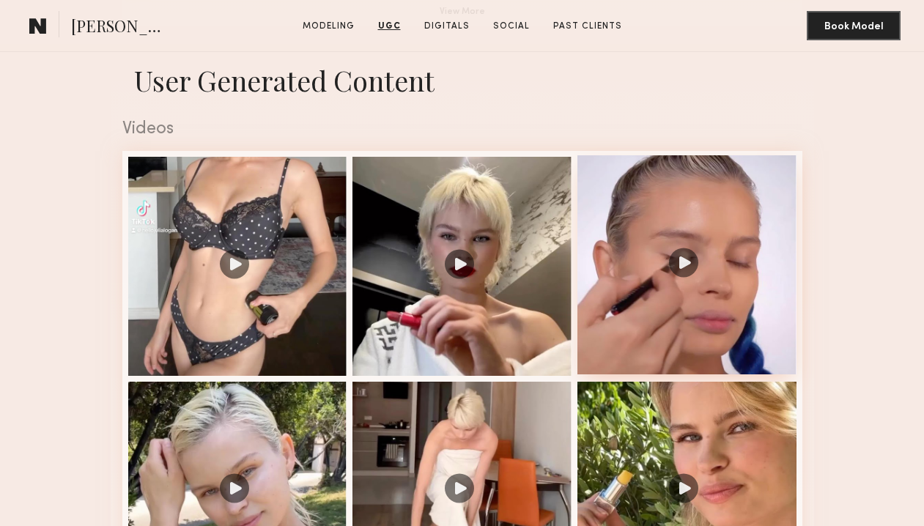
click at [594, 292] on div at bounding box center [687, 264] width 219 height 219
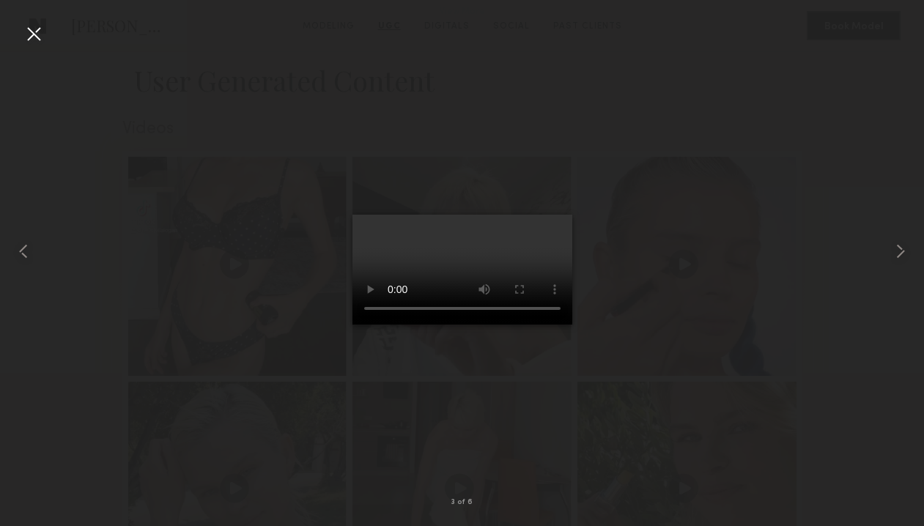
click at [31, 33] on div at bounding box center [33, 33] width 23 height 23
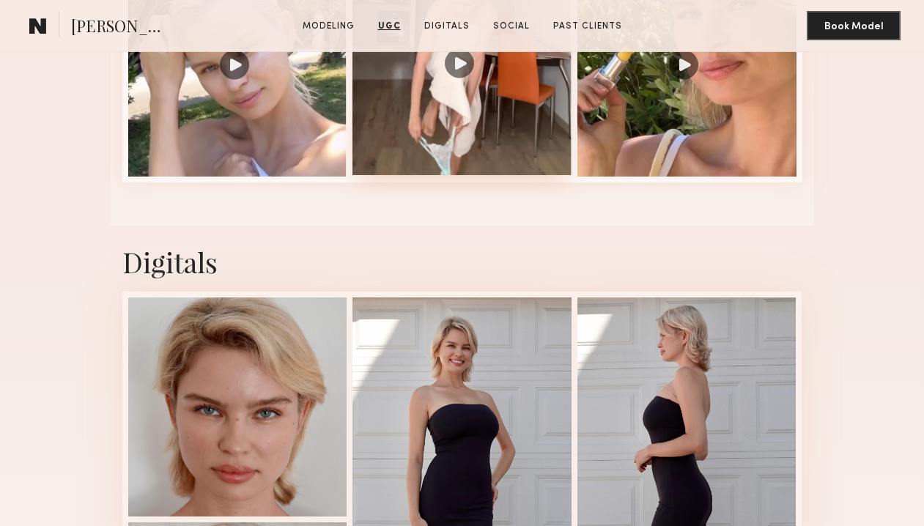
scroll to position [1752, 0]
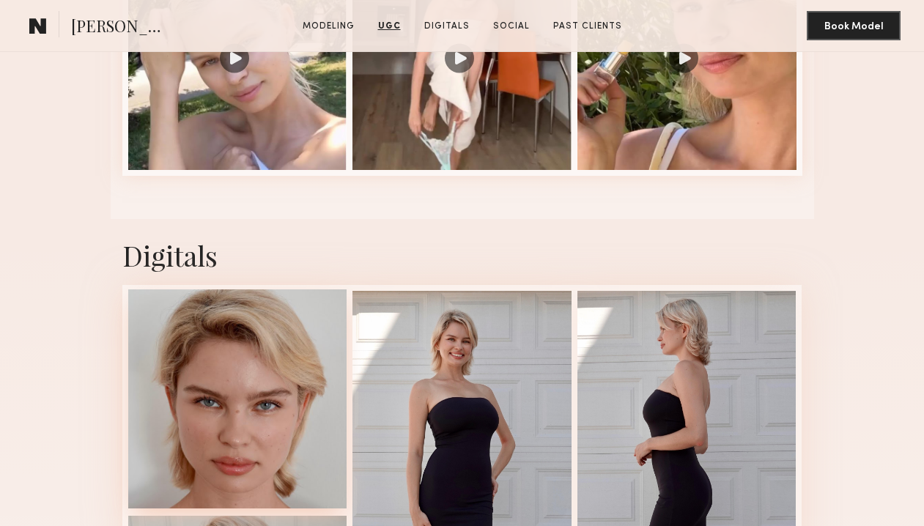
click at [261, 397] on div at bounding box center [237, 399] width 219 height 219
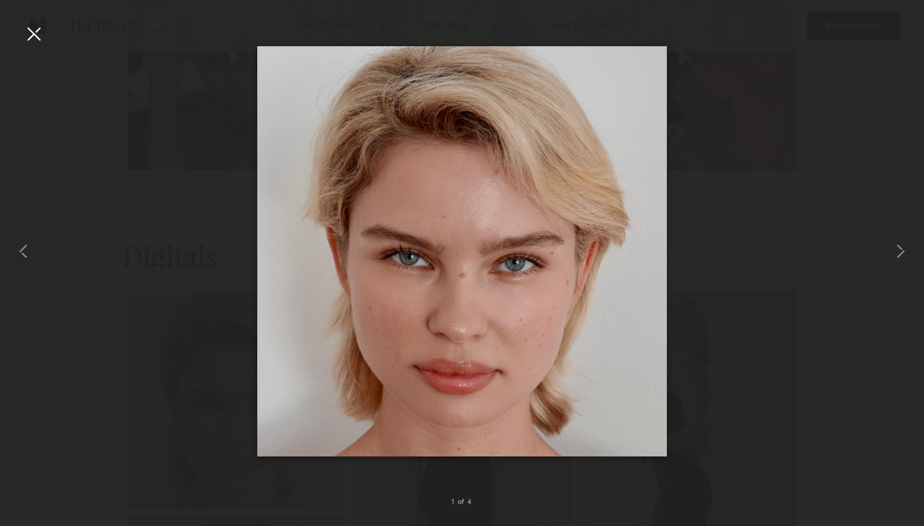
click at [32, 36] on div at bounding box center [33, 33] width 23 height 23
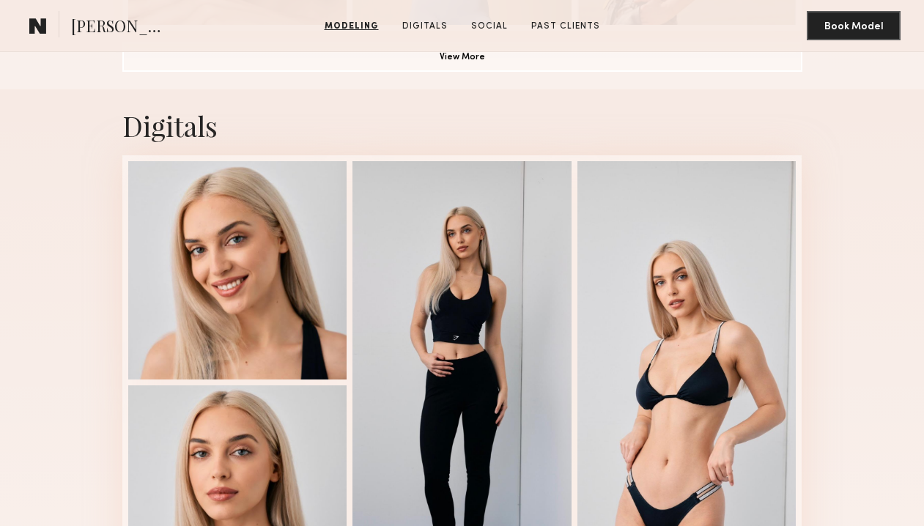
scroll to position [1284, 0]
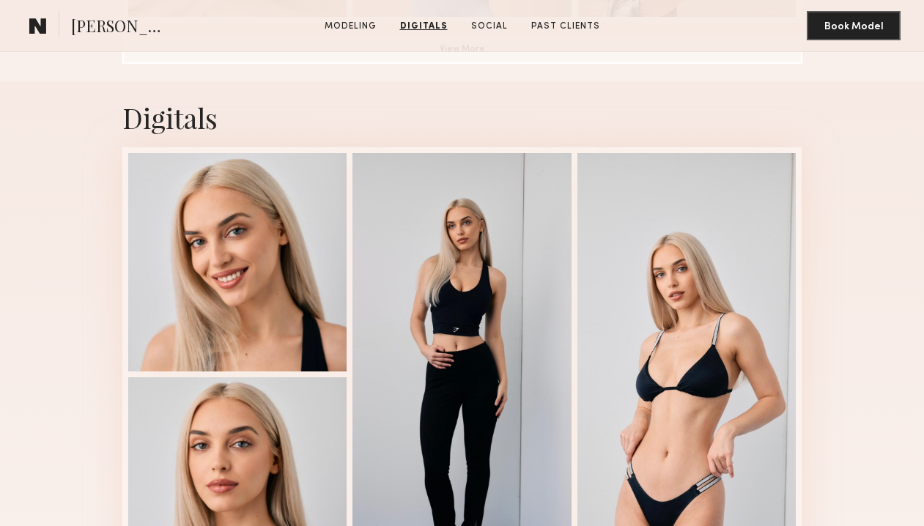
click at [213, 321] on div at bounding box center [237, 262] width 219 height 219
